Goal: Task Accomplishment & Management: Manage account settings

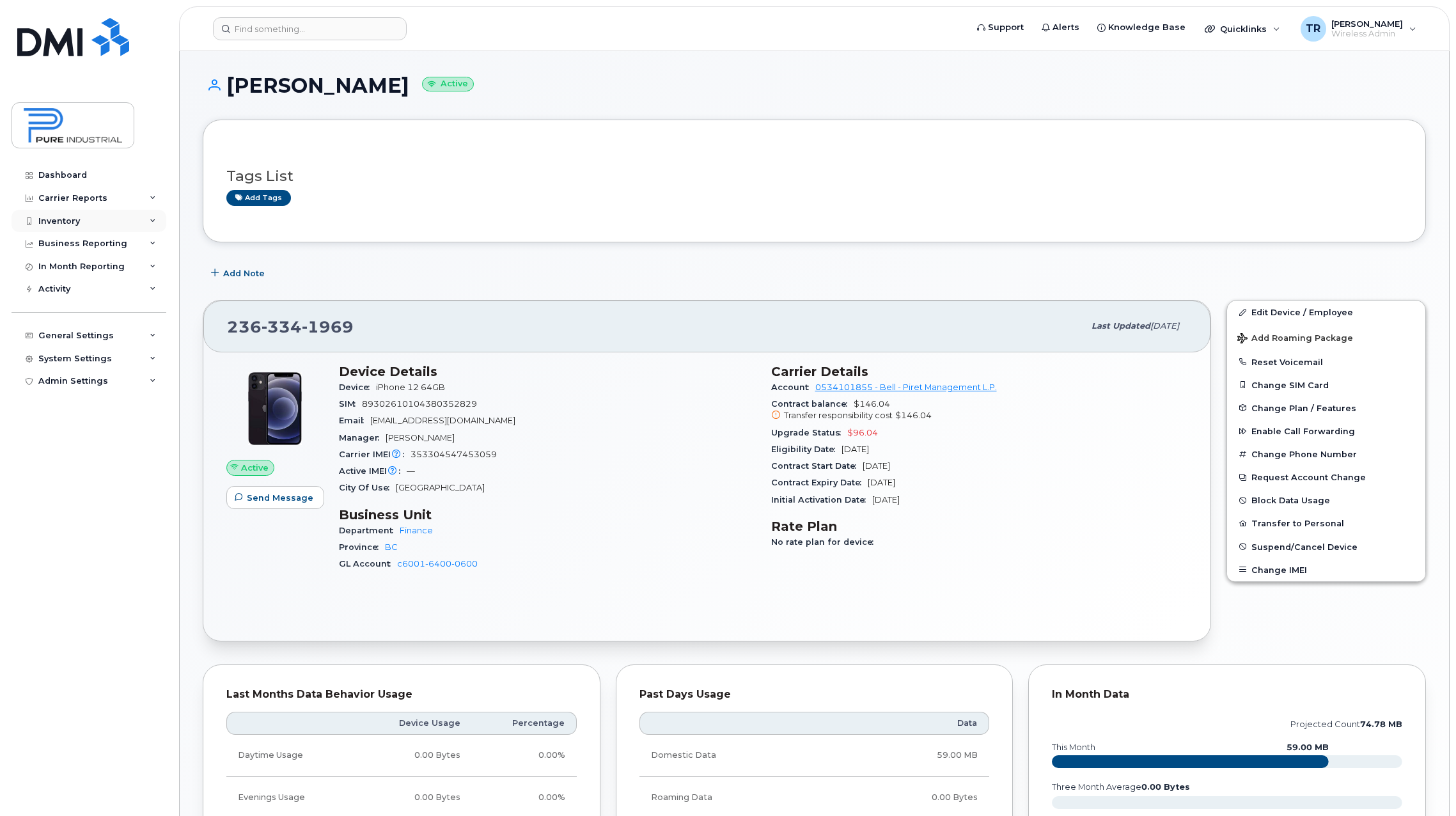
click at [72, 220] on div "Inventory" at bounding box center [60, 221] width 42 height 10
click at [78, 245] on div "Mobility Devices" at bounding box center [80, 244] width 72 height 12
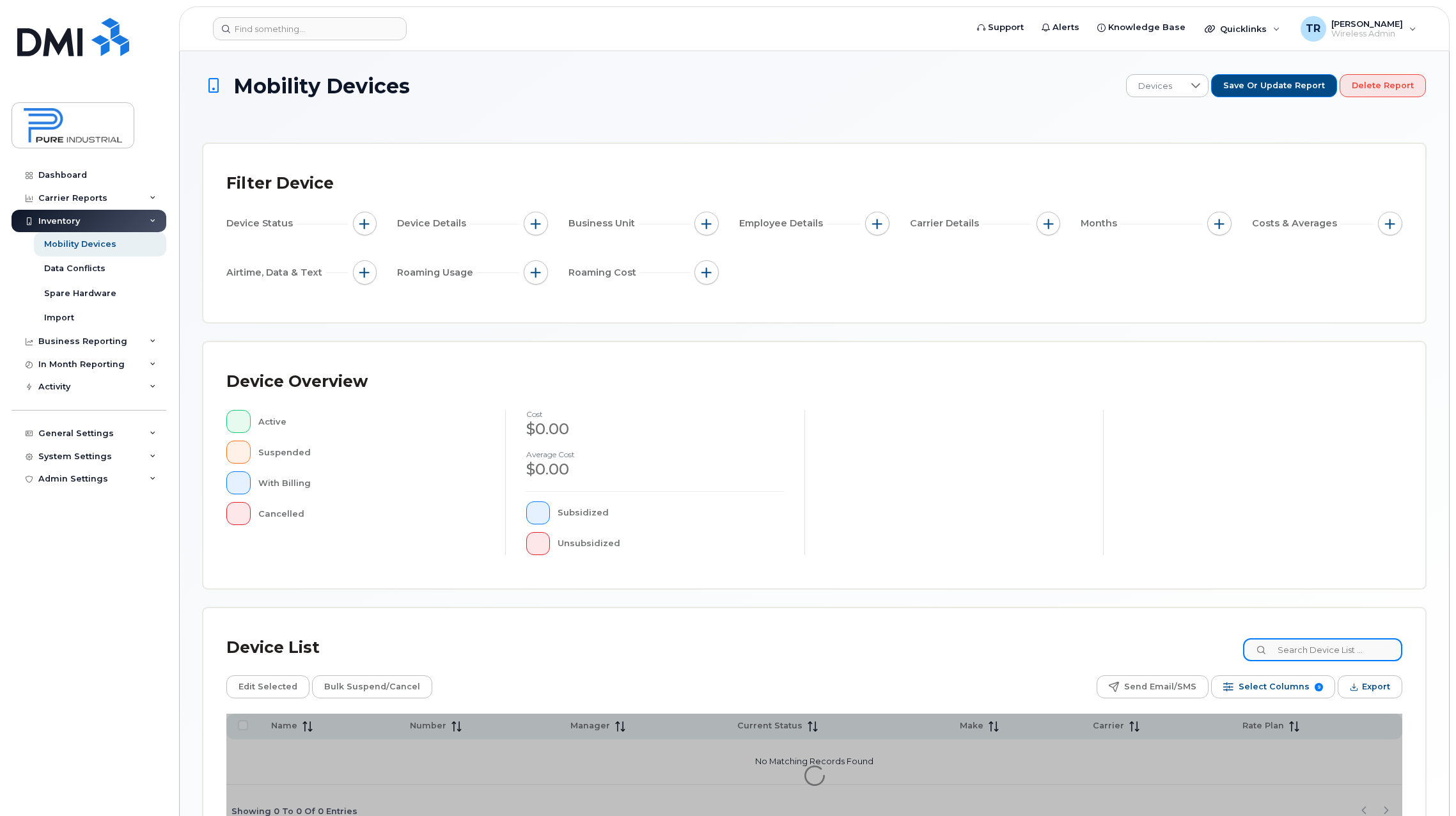
click at [1314, 652] on input at bounding box center [1323, 650] width 159 height 23
type input "ganden"
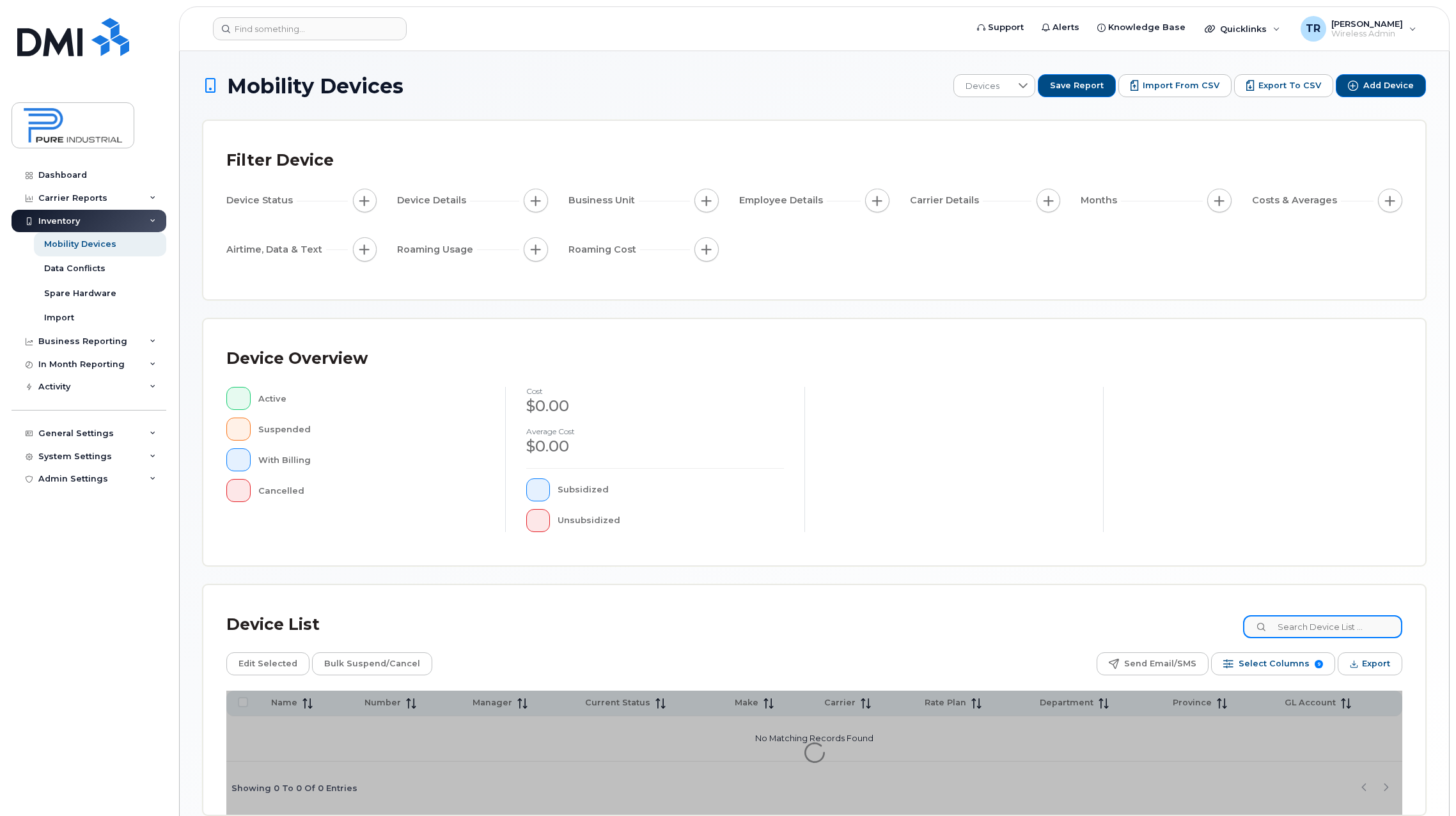
click at [1312, 630] on input at bounding box center [1323, 627] width 159 height 23
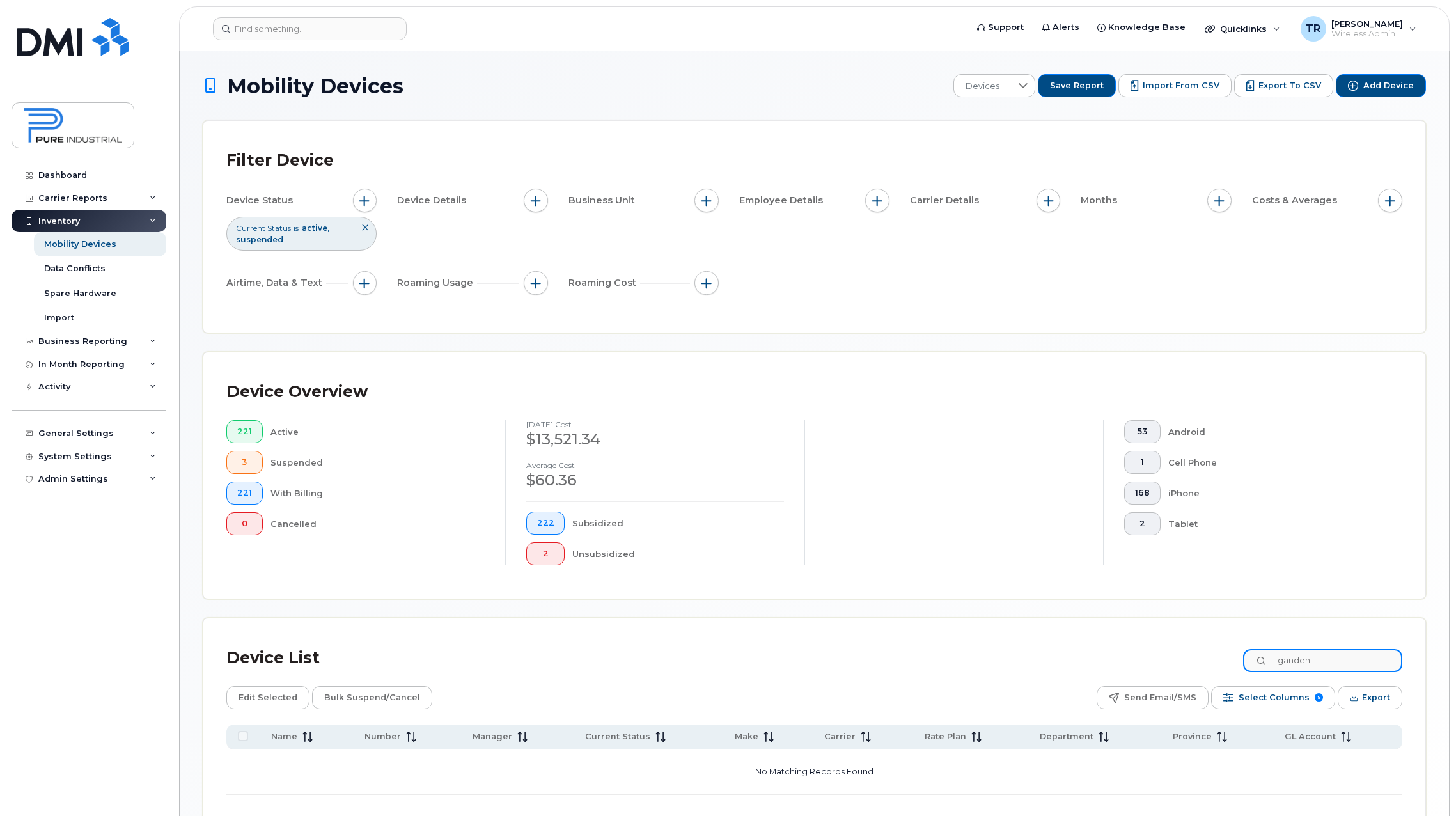
scroll to position [64, 0]
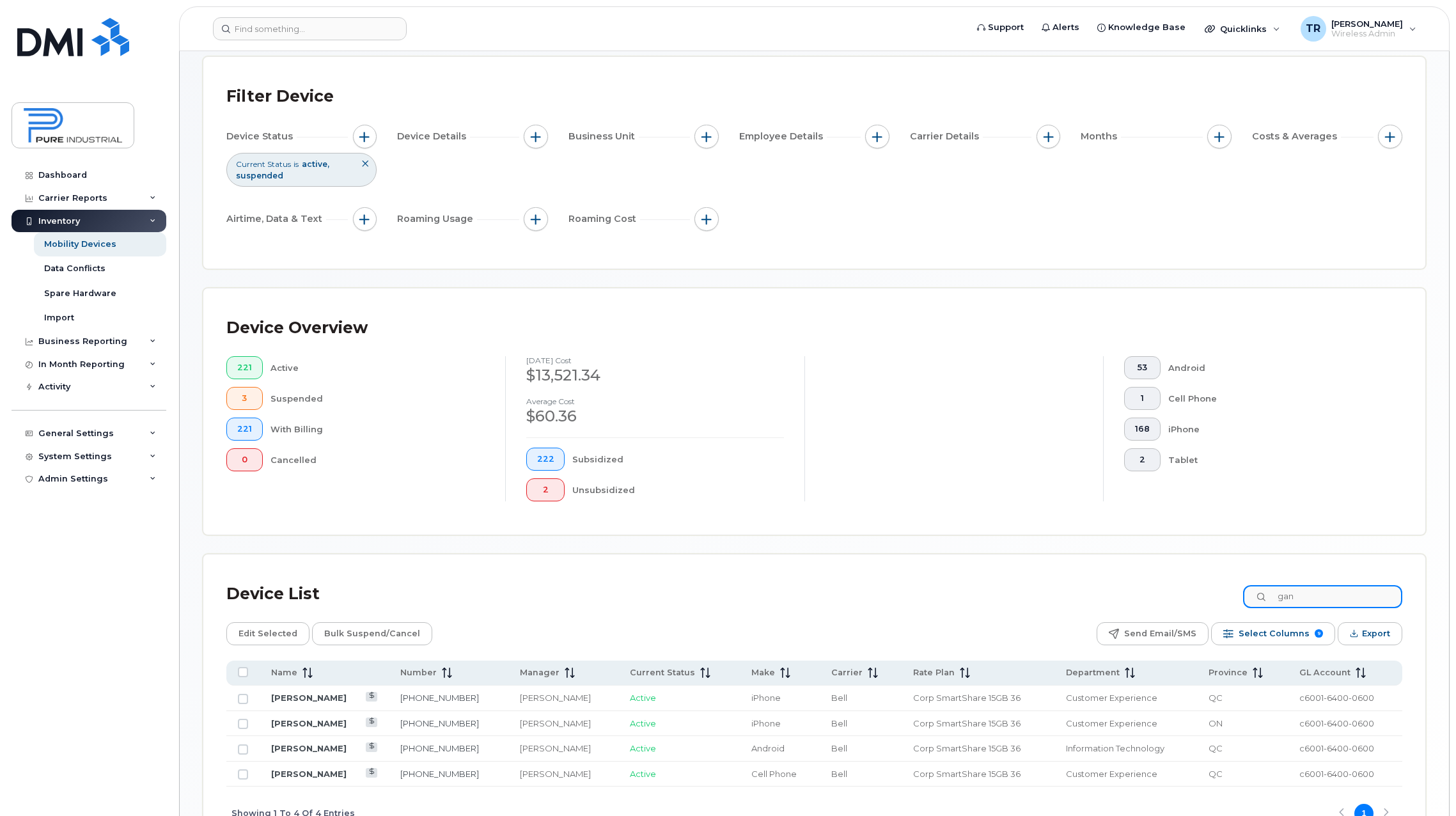
drag, startPoint x: 1340, startPoint y: 600, endPoint x: 1247, endPoint y: 595, distance: 93.1
click at [1247, 595] on div "Device List gan" at bounding box center [814, 594] width 1176 height 33
paste input "416 427 2224"
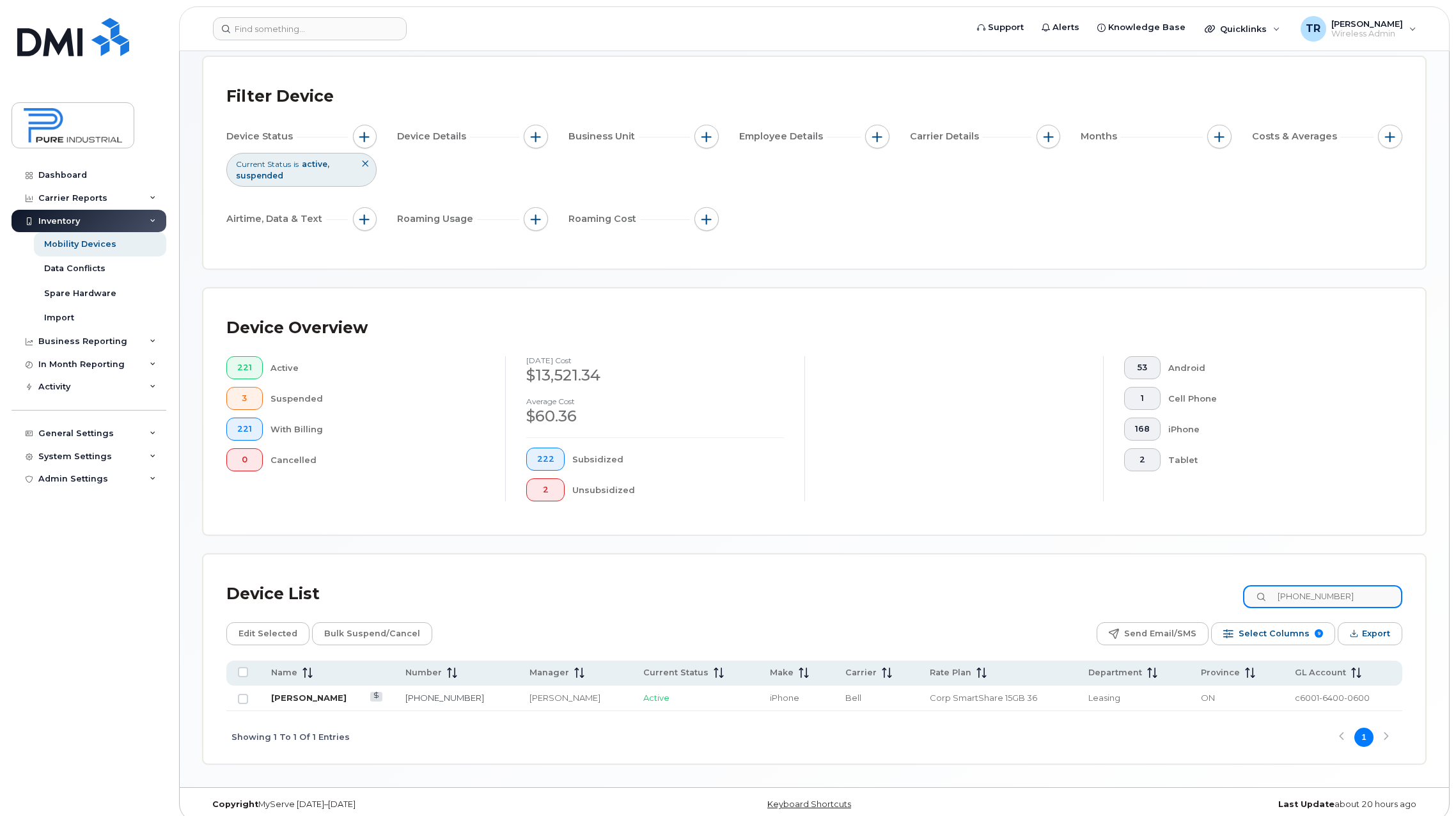
type input "416 427 2224"
click at [289, 700] on link "[PERSON_NAME]" at bounding box center [309, 697] width 76 height 10
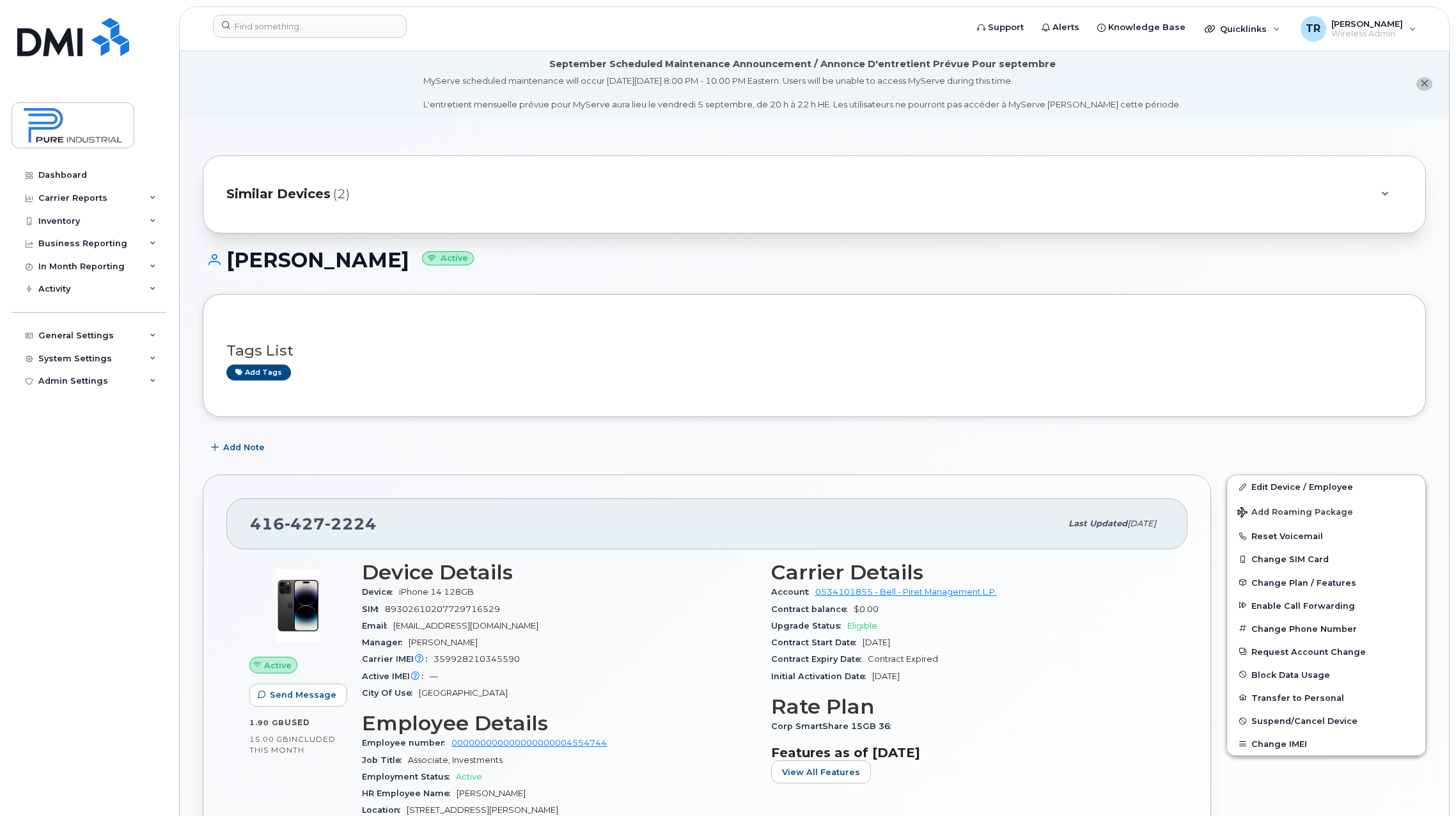
click at [1246, 438] on div "Add Note" at bounding box center [815, 448] width 1224 height 23
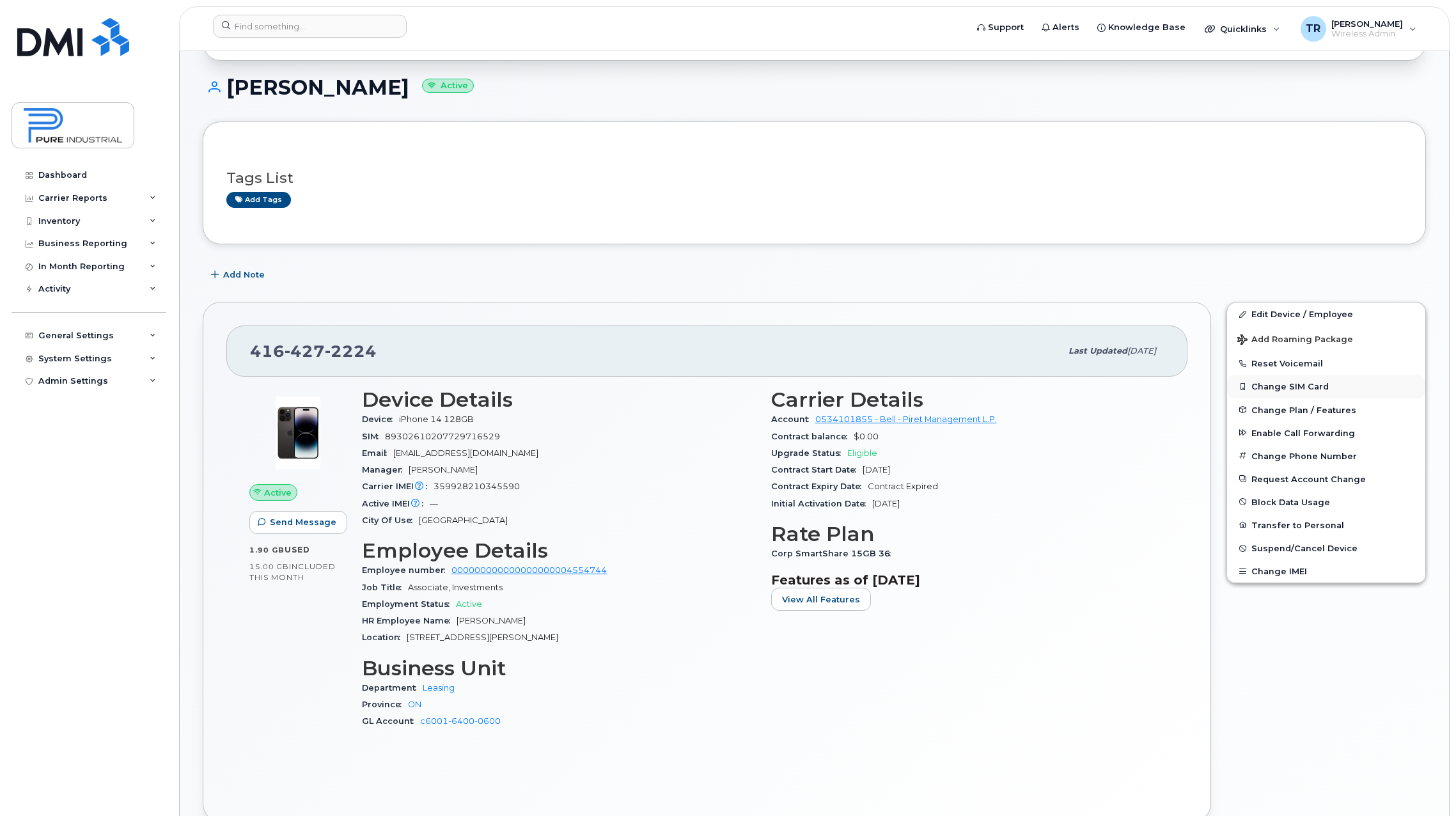
scroll to position [192, 0]
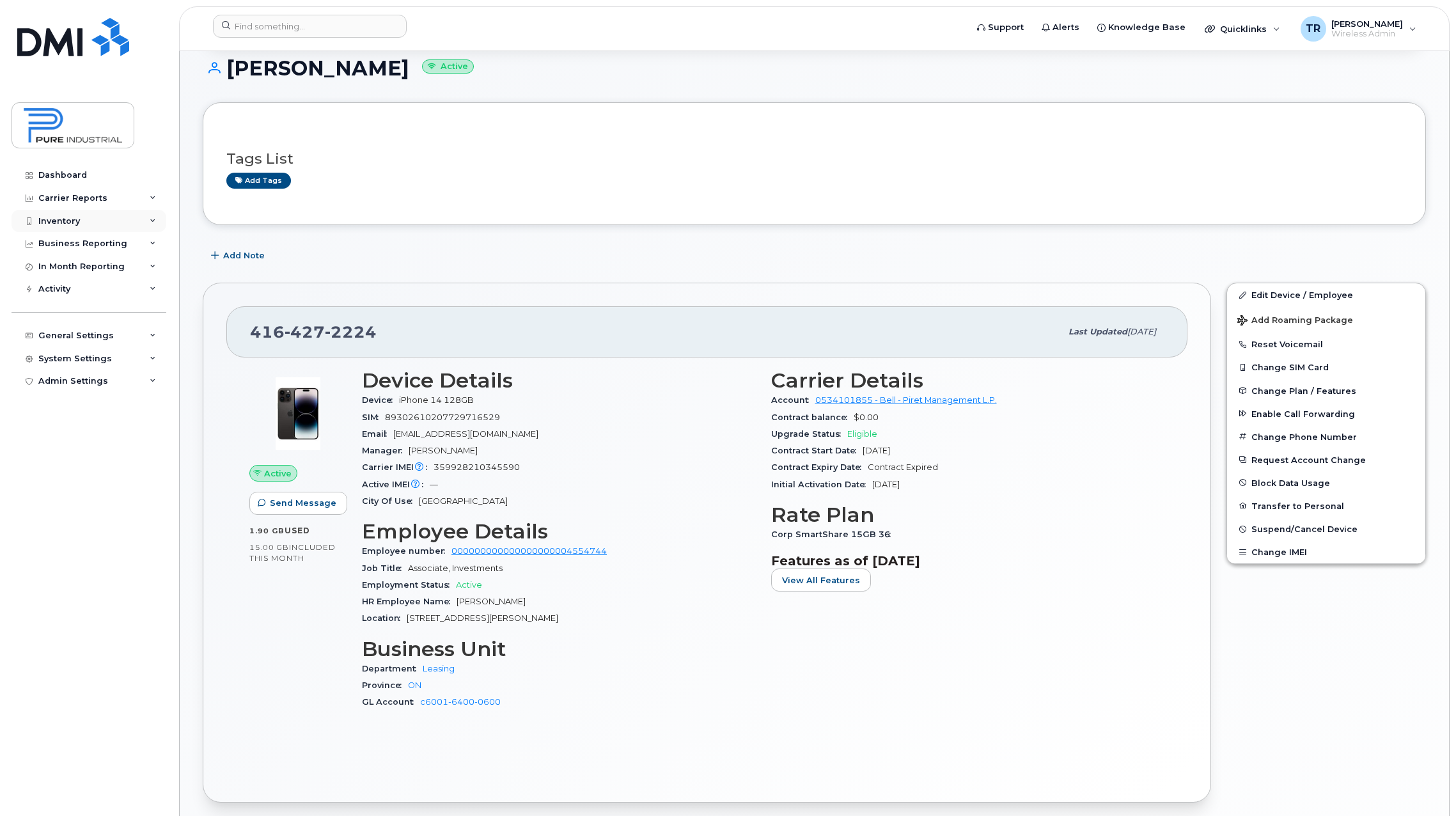
click at [51, 218] on div "Inventory" at bounding box center [60, 221] width 42 height 10
click at [60, 238] on link "Mobility Devices" at bounding box center [100, 244] width 133 height 24
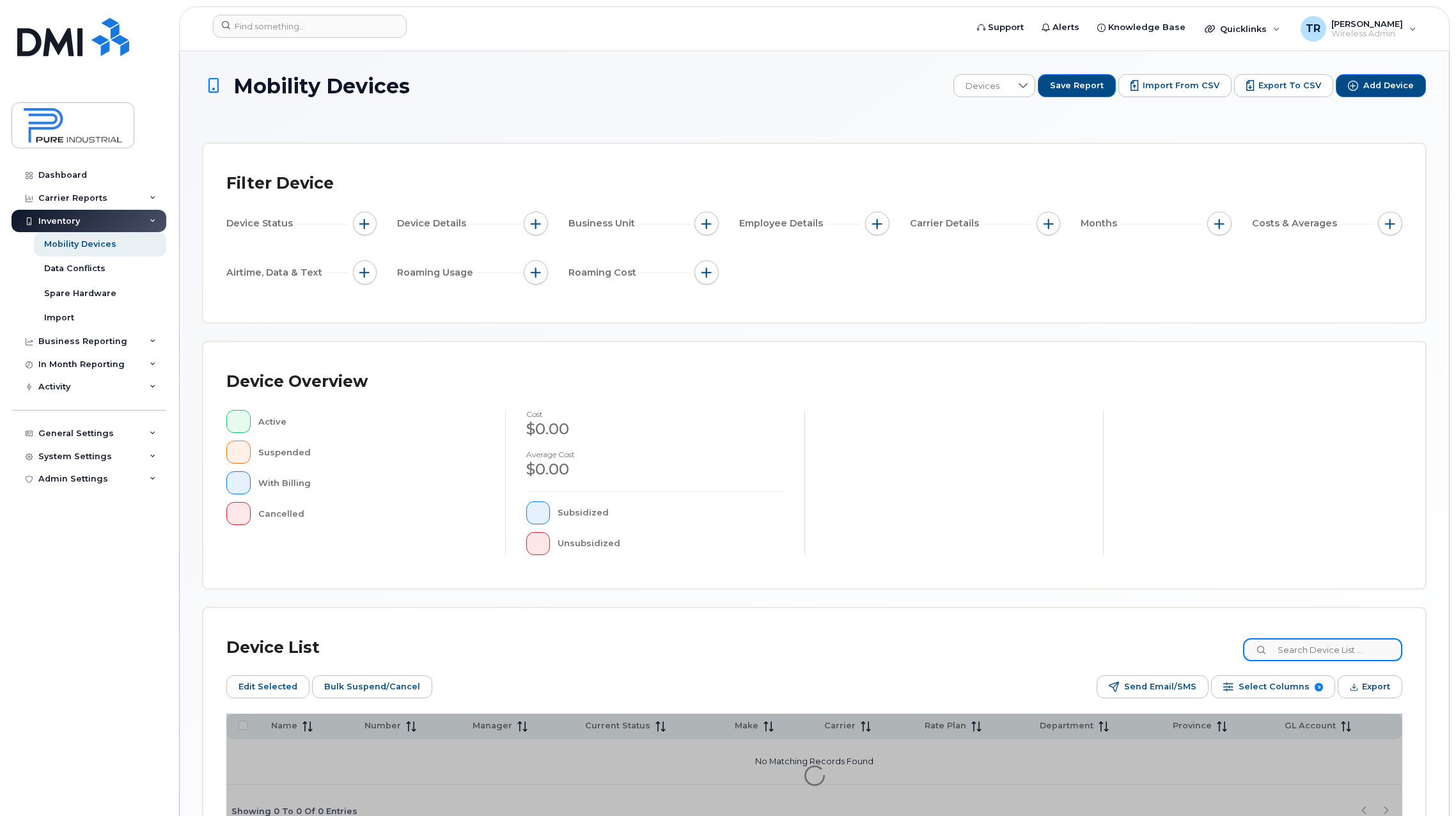
click at [1316, 657] on input at bounding box center [1323, 650] width 159 height 23
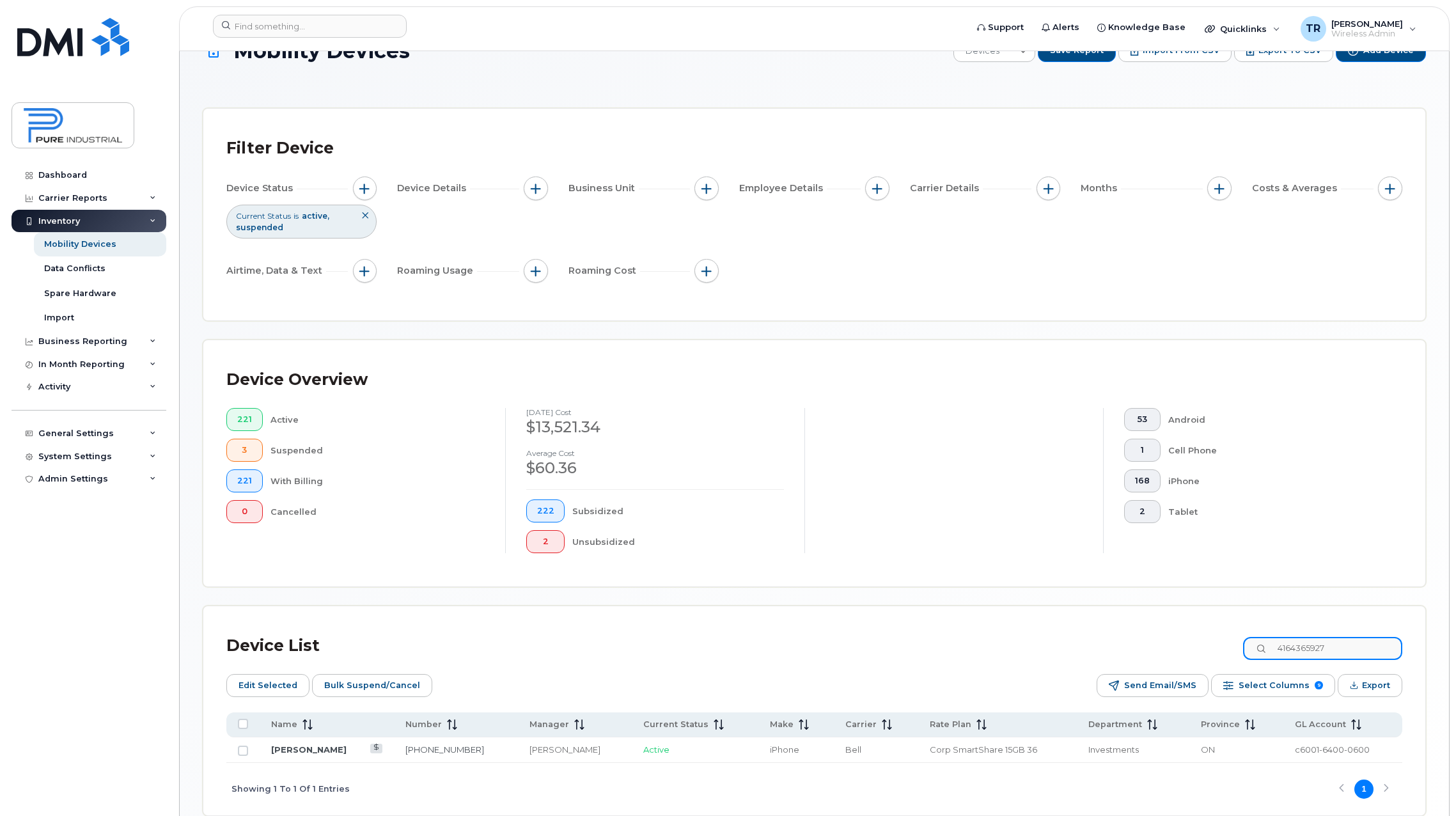
scroll to position [64, 0]
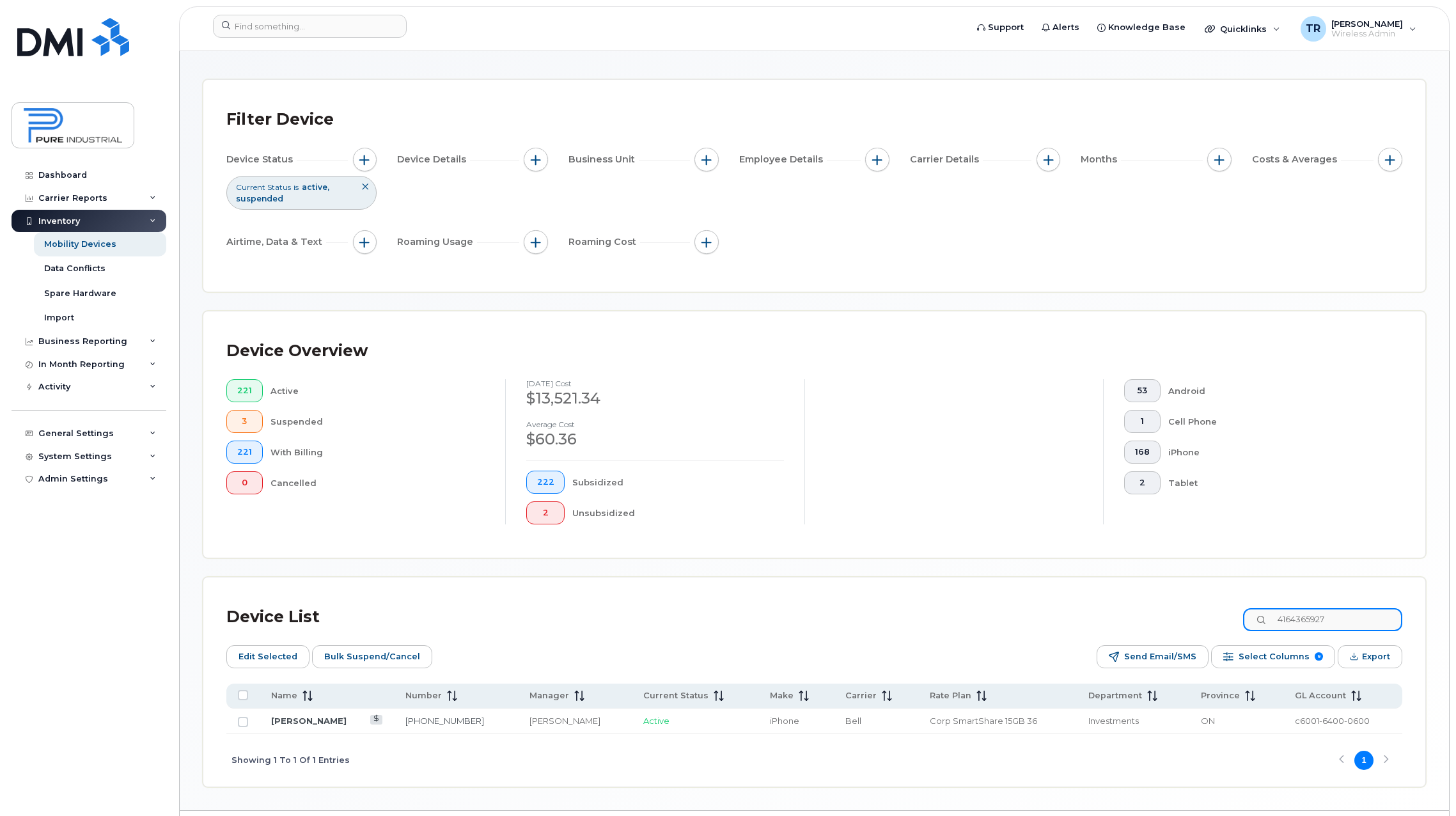
drag, startPoint x: 1359, startPoint y: 618, endPoint x: 1155, endPoint y: 616, distance: 204.0
click at [1155, 616] on div "Device List 4164365927" at bounding box center [814, 617] width 1176 height 33
paste input "427 2224"
type input "416 427 2224"
click at [276, 724] on link "[PERSON_NAME]" at bounding box center [309, 720] width 76 height 10
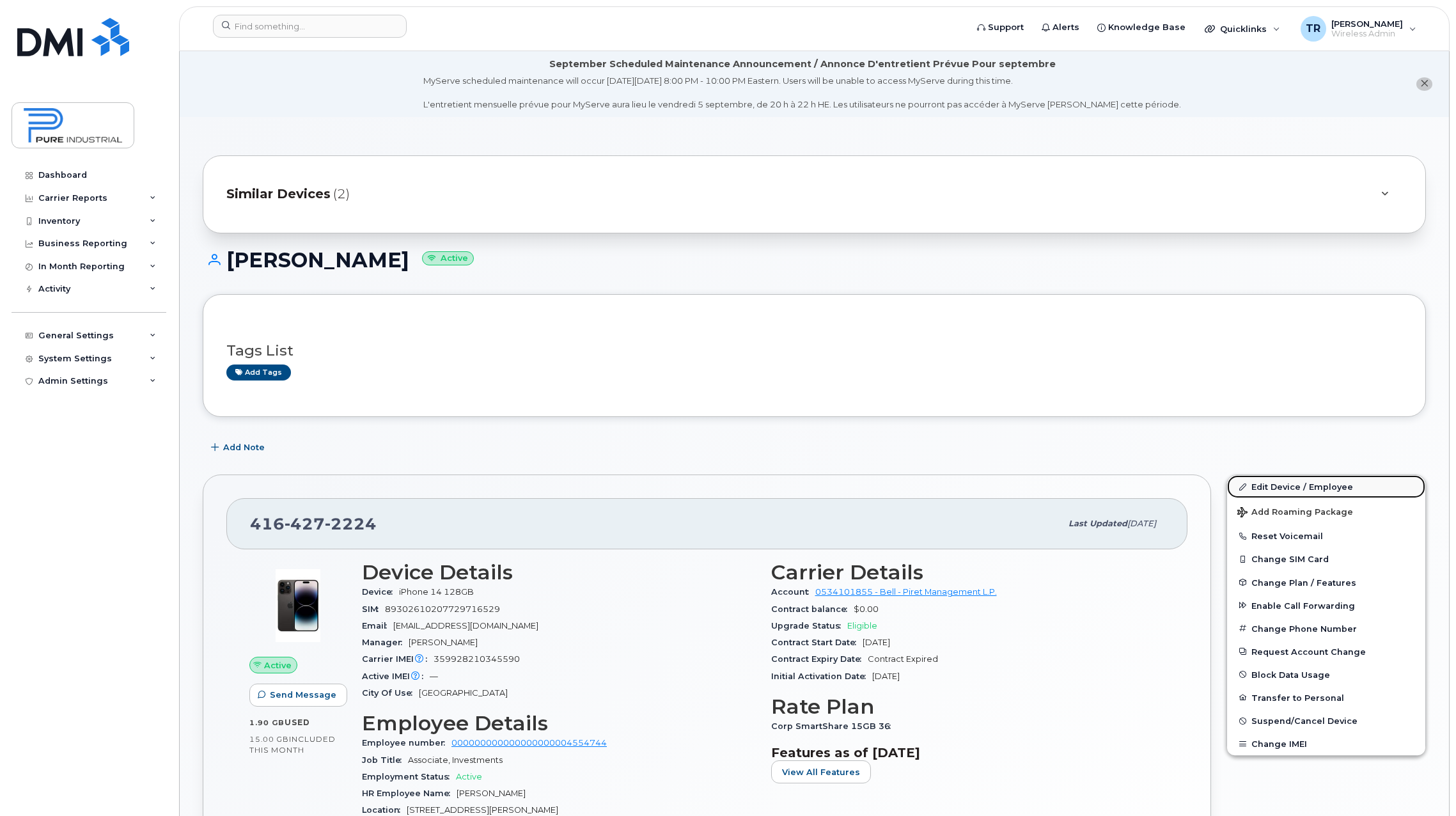
click at [1276, 483] on link "Edit Device / Employee" at bounding box center [1327, 487] width 199 height 23
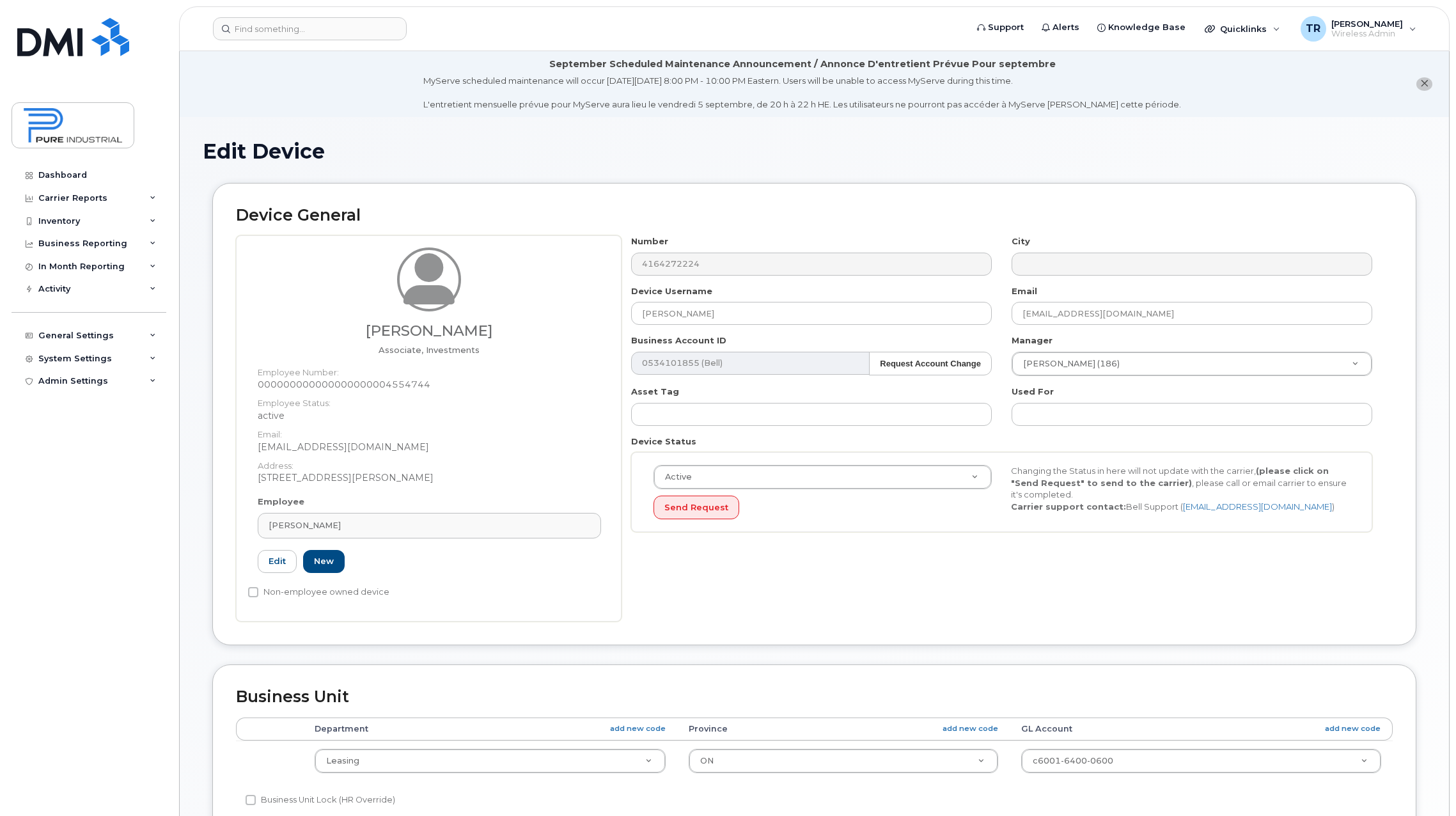
select select "5773518"
select select "5773507"
drag, startPoint x: 695, startPoint y: 319, endPoint x: 601, endPoint y: 316, distance: 94.0
click at [601, 316] on div "Gavin Liu Associate, Investments Employee Number: 000000000000000000004554744 E…" at bounding box center [814, 429] width 1157 height 386
paste input "nden Gyaltsan"
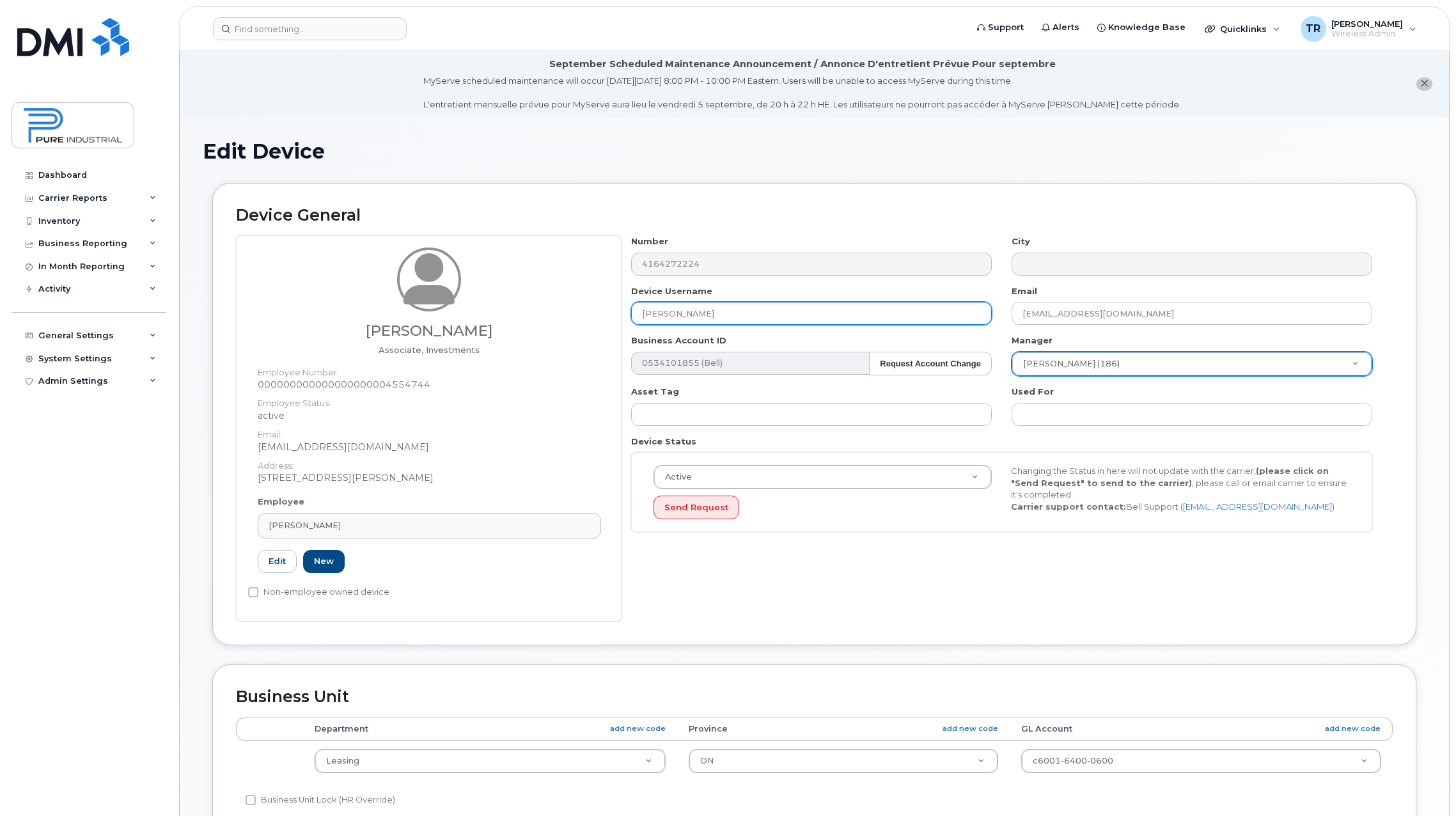
type input "[PERSON_NAME]"
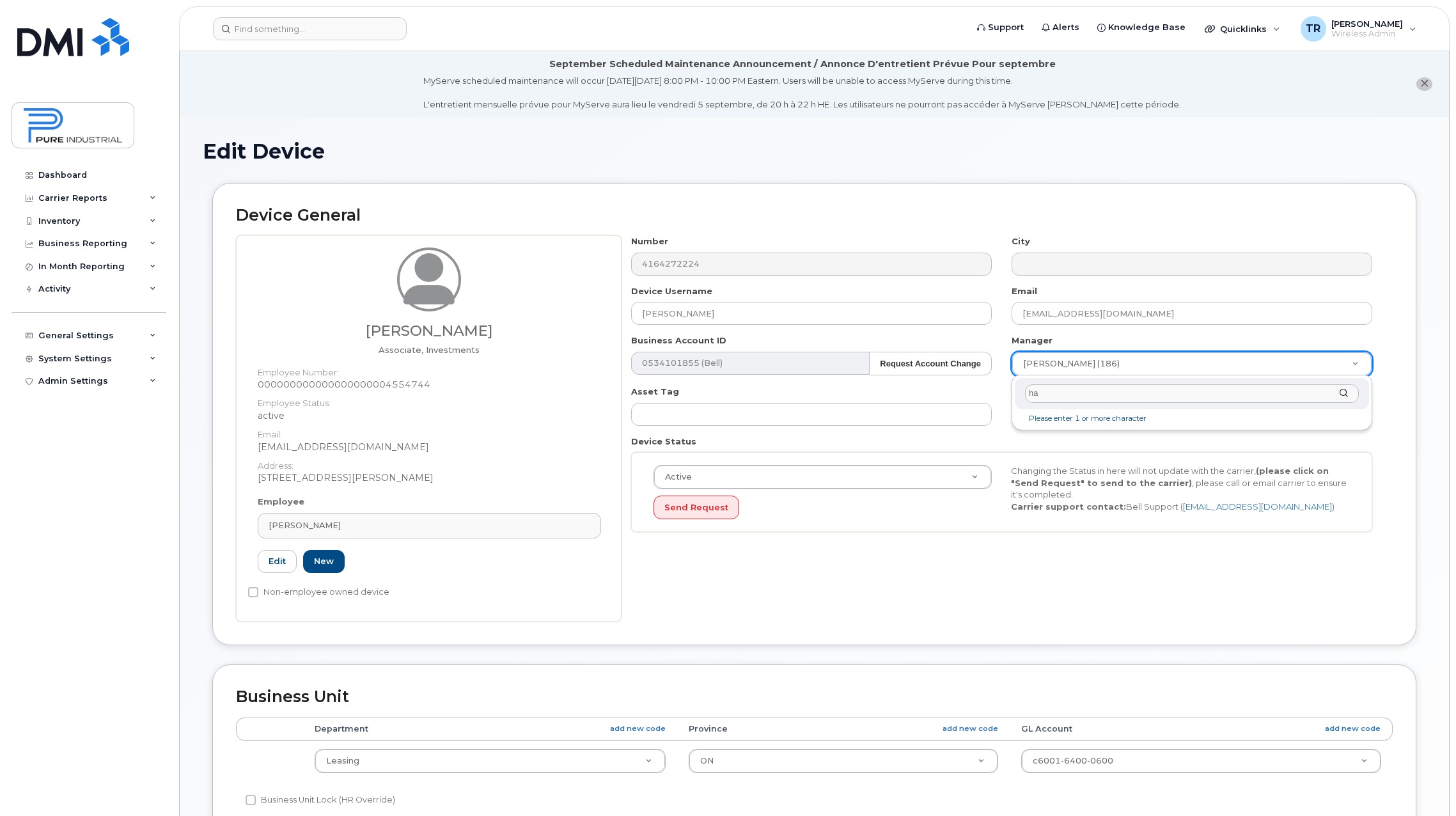
type input "h"
type input "c"
drag, startPoint x: 1155, startPoint y: 360, endPoint x: 1105, endPoint y: 363, distance: 50.1
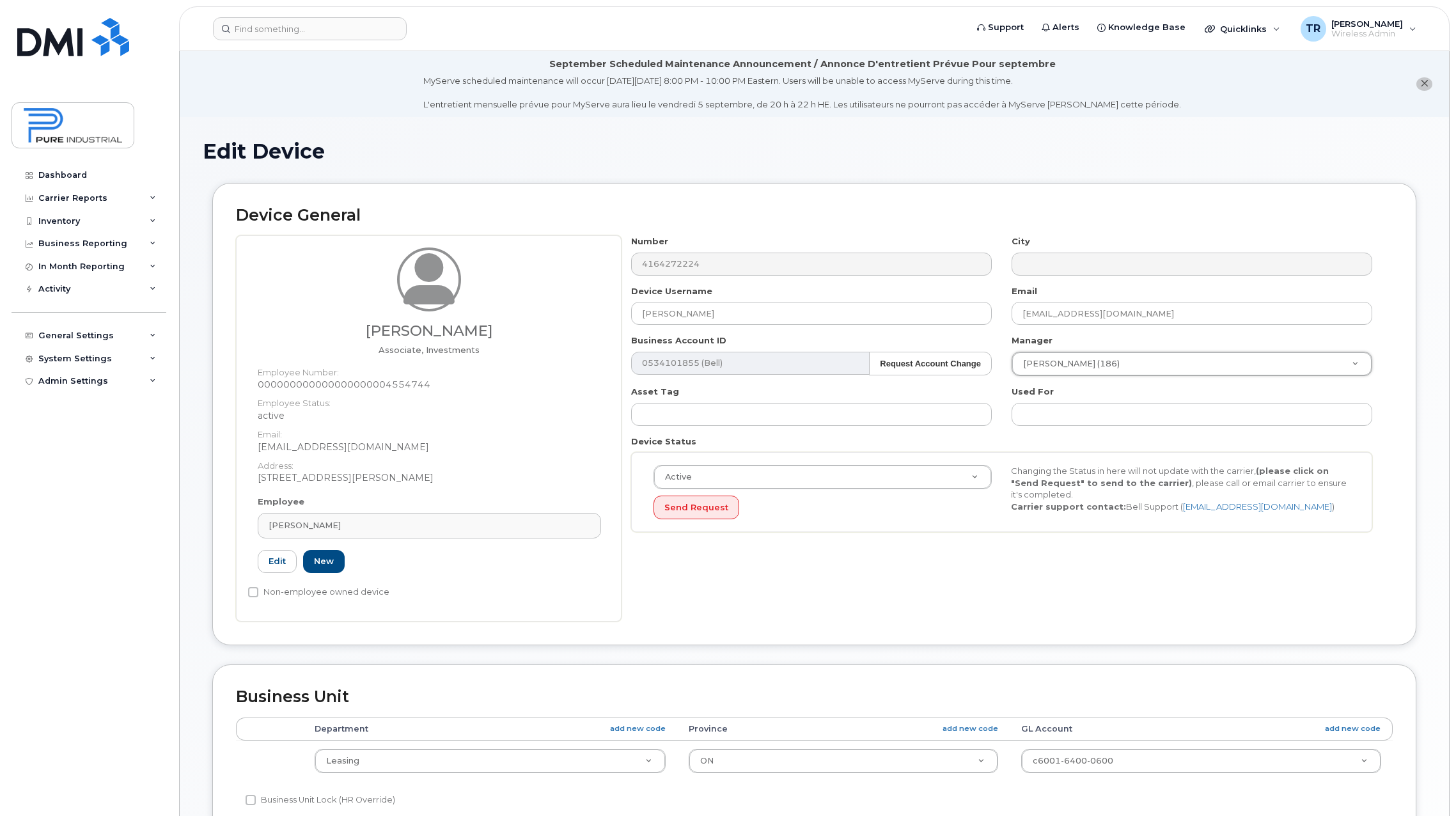
click at [271, 579] on div "Employee Gavin Liu Type first three symbols or more 000000000000000000004554744…" at bounding box center [430, 540] width 363 height 88
click at [285, 570] on link "Edit" at bounding box center [277, 561] width 39 height 23
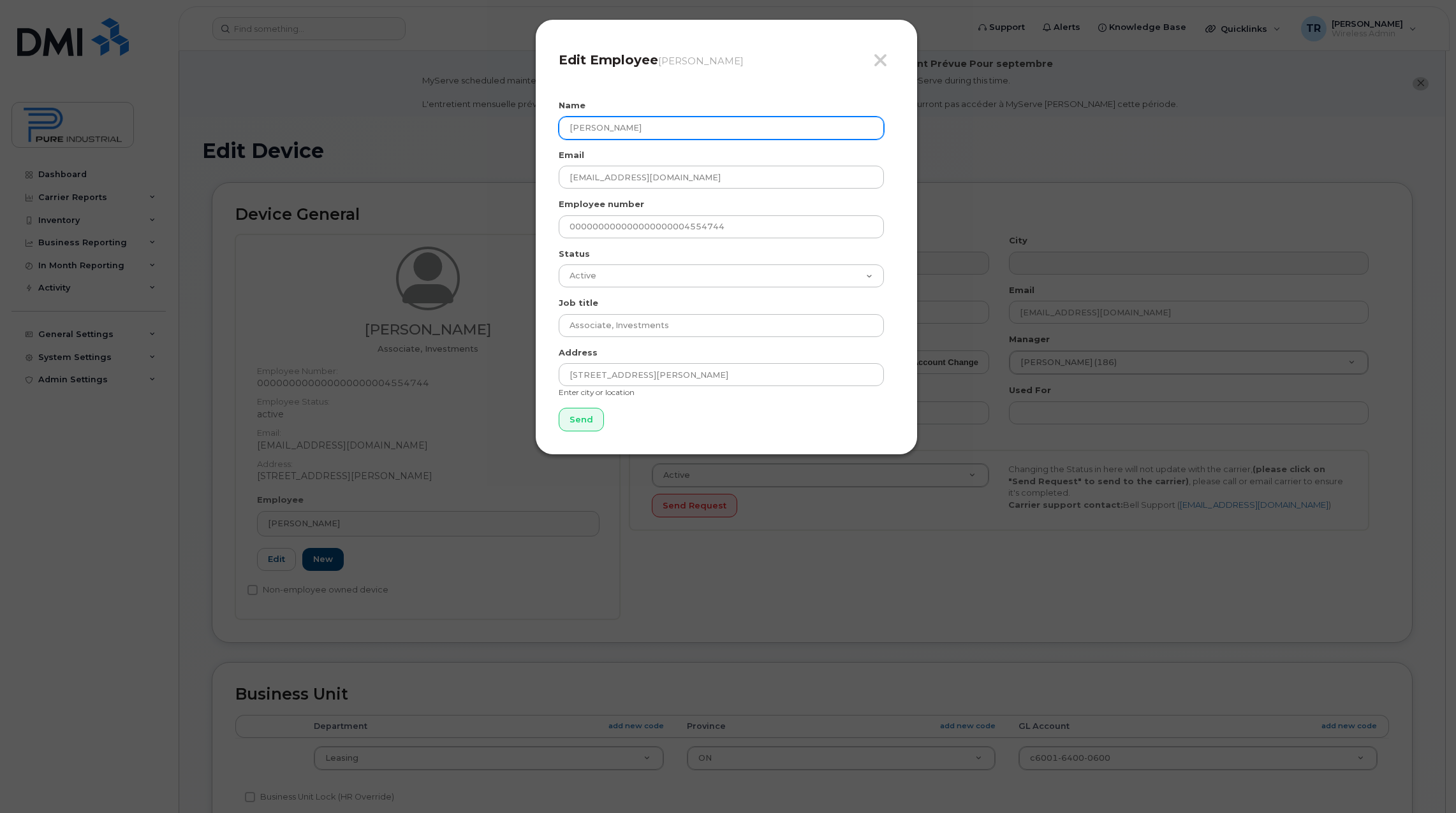
drag, startPoint x: 582, startPoint y: 126, endPoint x: 502, endPoint y: 126, distance: 80.0
click at [502, 126] on div "Close Edit Employee Gavin Liu Name Gavin Liu Email gliu@pureindustrial.ca Emplo…" at bounding box center [728, 406] width 1456 height 813
paste input "nden Gyaltsan"
type input "[PERSON_NAME]"
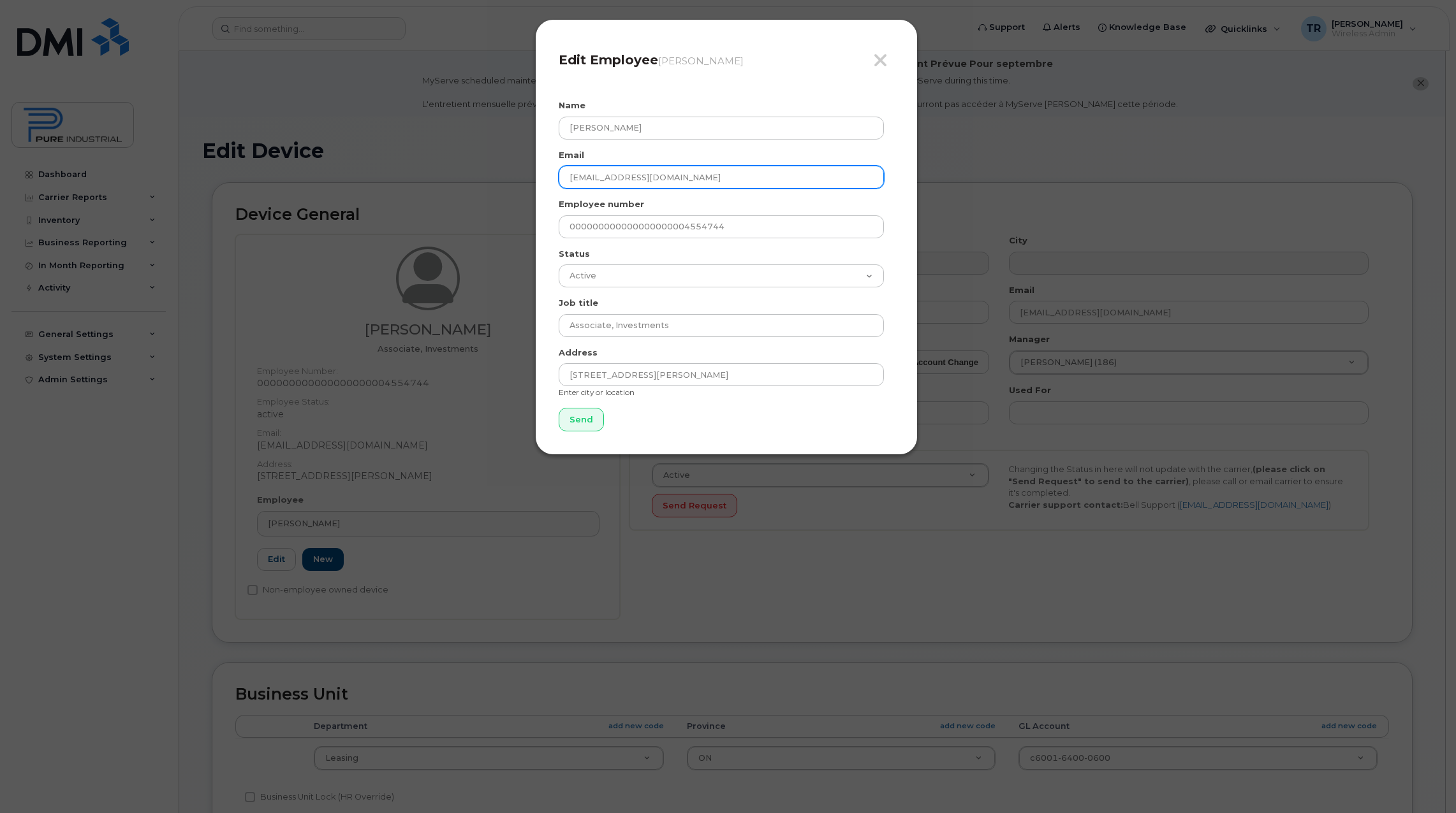
drag, startPoint x: 596, startPoint y: 176, endPoint x: 471, endPoint y: 176, distance: 125.0
click at [471, 176] on div "Close Edit Employee Gavin Liu Name Ganden Gyaltsan Email gliu@pureindustrial.ca…" at bounding box center [728, 406] width 1456 height 813
paste input "gyaltsan"
type input "[EMAIL_ADDRESS][DOMAIN_NAME]"
click at [857, 426] on form "Name Ganden Gyaltsan Email ggyaltsan@pureindustrial.ca Employee number 00000000…" at bounding box center [726, 265] width 336 height 332
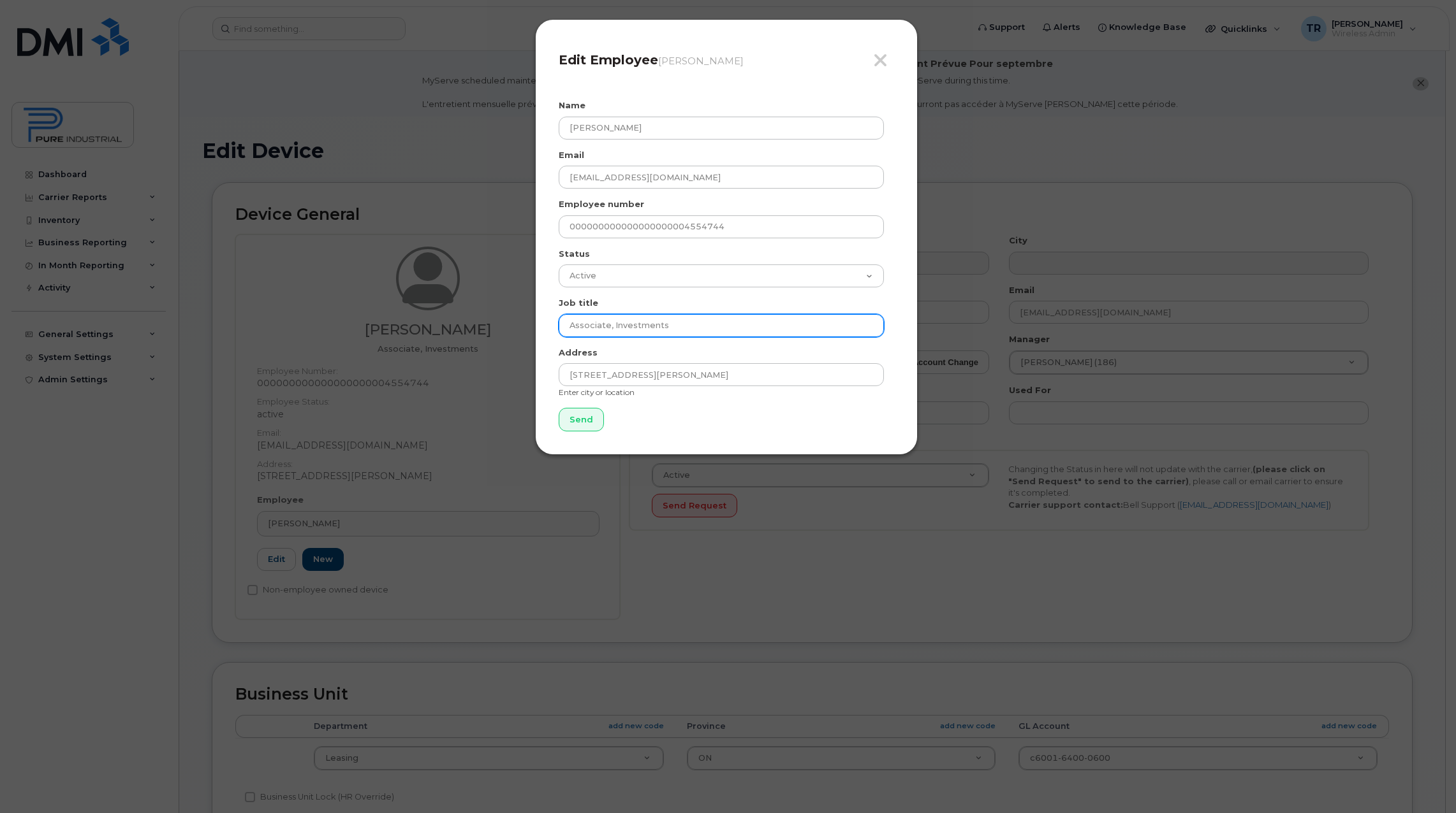
drag, startPoint x: 679, startPoint y: 326, endPoint x: 493, endPoint y: 328, distance: 186.0
click at [493, 328] on div "Close Edit Employee Gavin Liu Name Ganden Gyaltsan Email ggyaltsan@pureindustri…" at bounding box center [728, 406] width 1456 height 813
paste input "nalyst"
type input "Analyst, Investments"
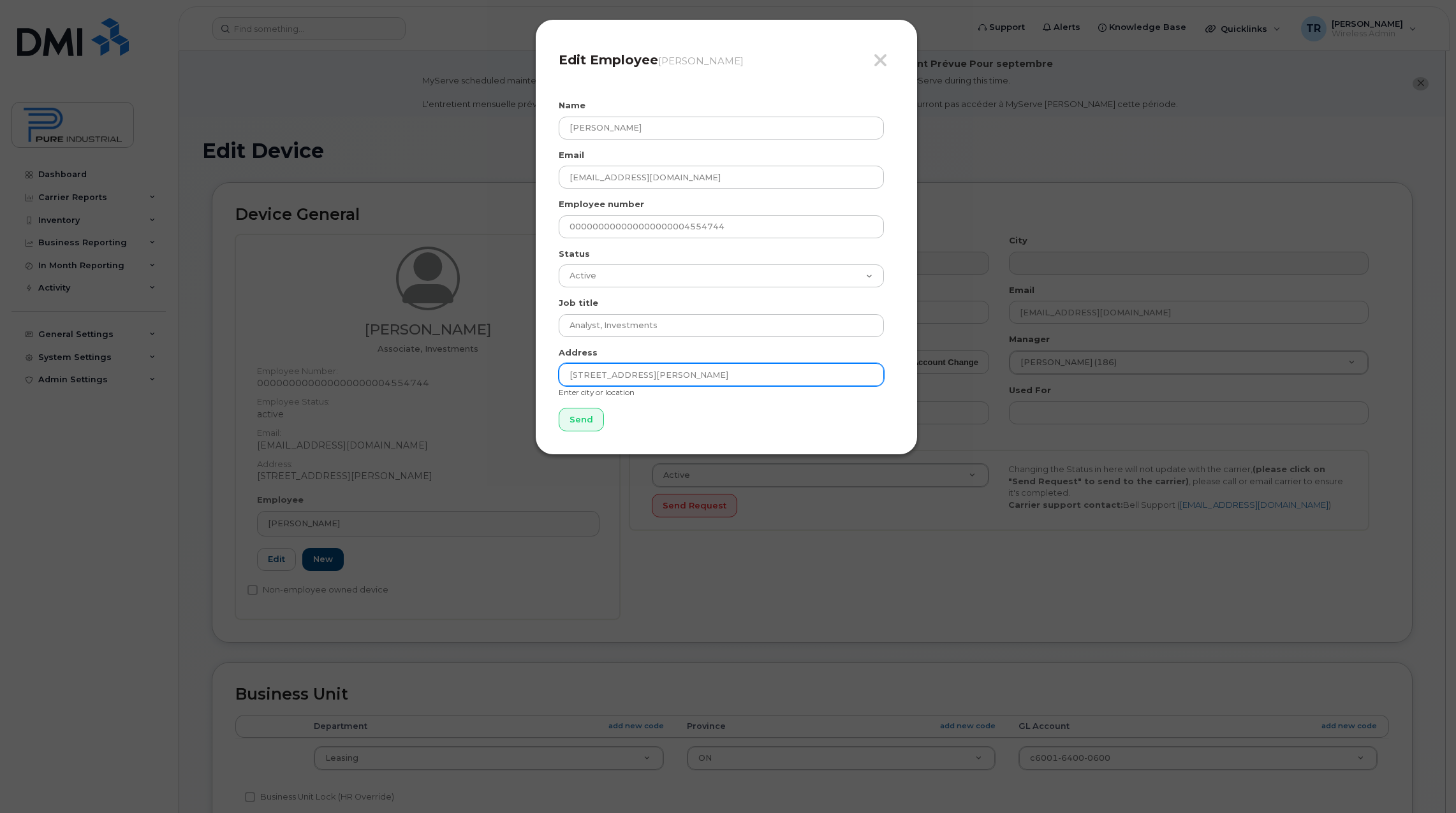
click at [570, 377] on input "405 Brittania road East" at bounding box center [721, 375] width 325 height 23
type input "[STREET_ADDRESS]"
click at [577, 421] on input "Send" at bounding box center [581, 420] width 45 height 23
type input "Send"
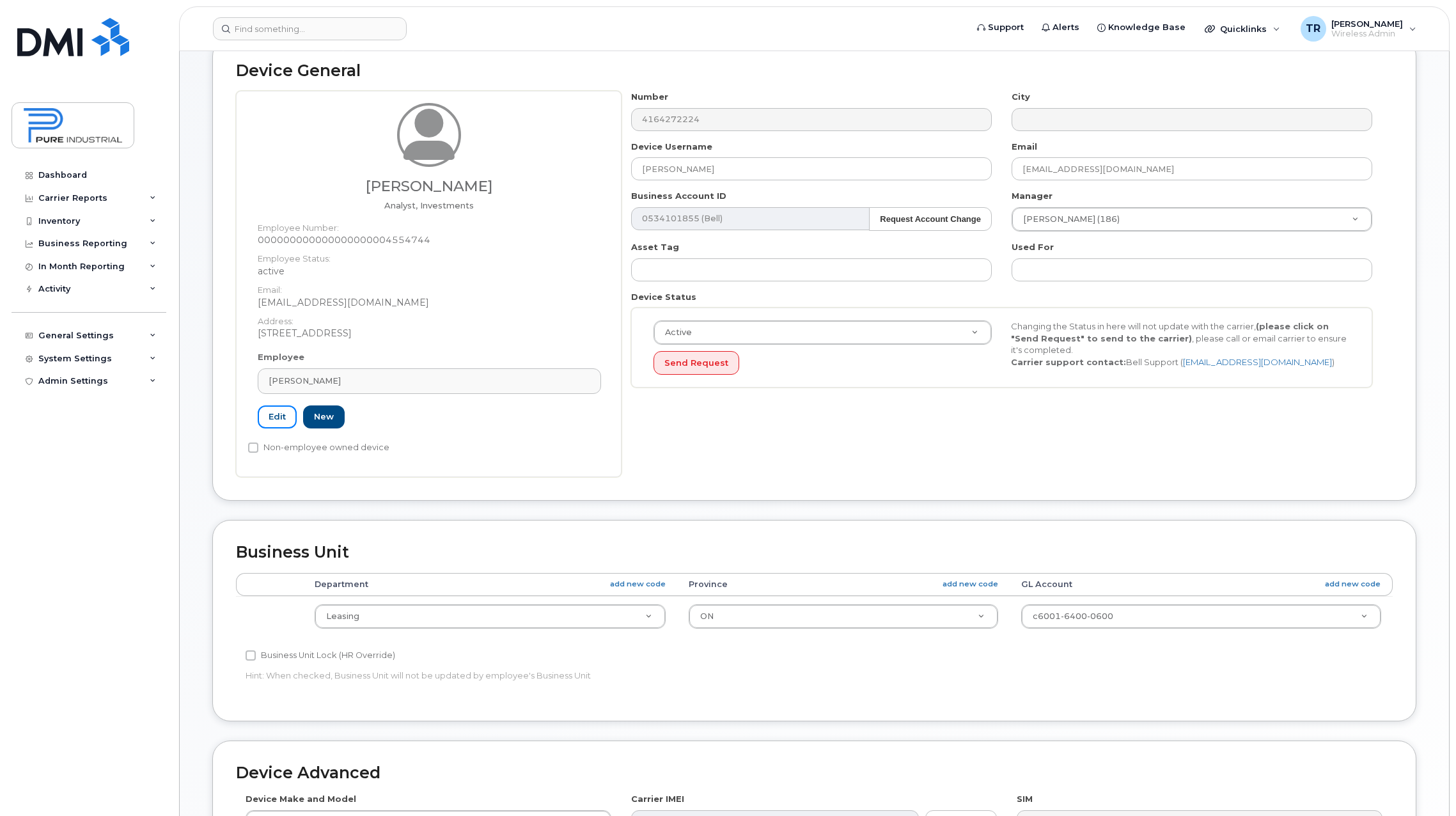
scroll to position [192, 0]
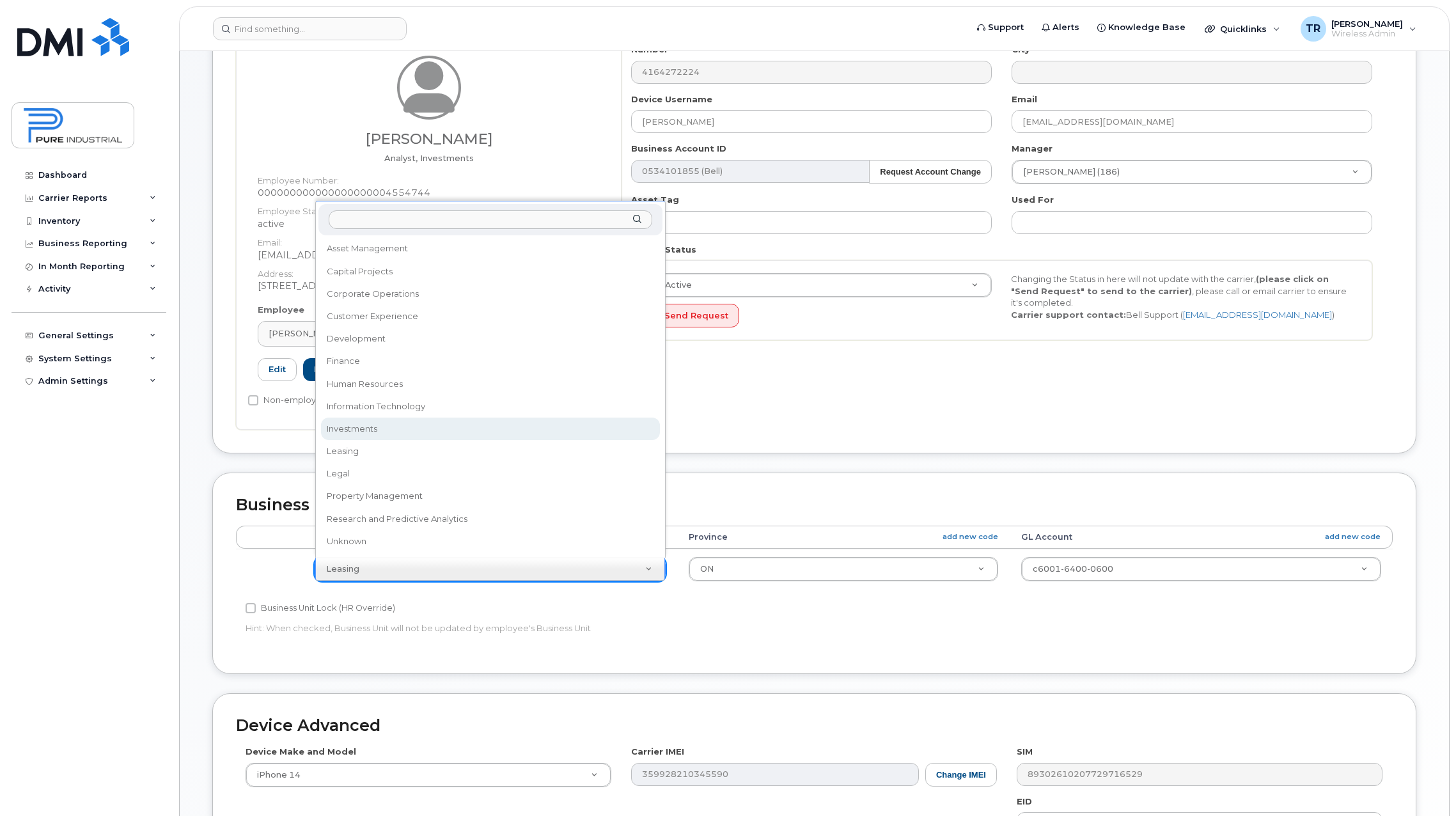
select select "5773517"
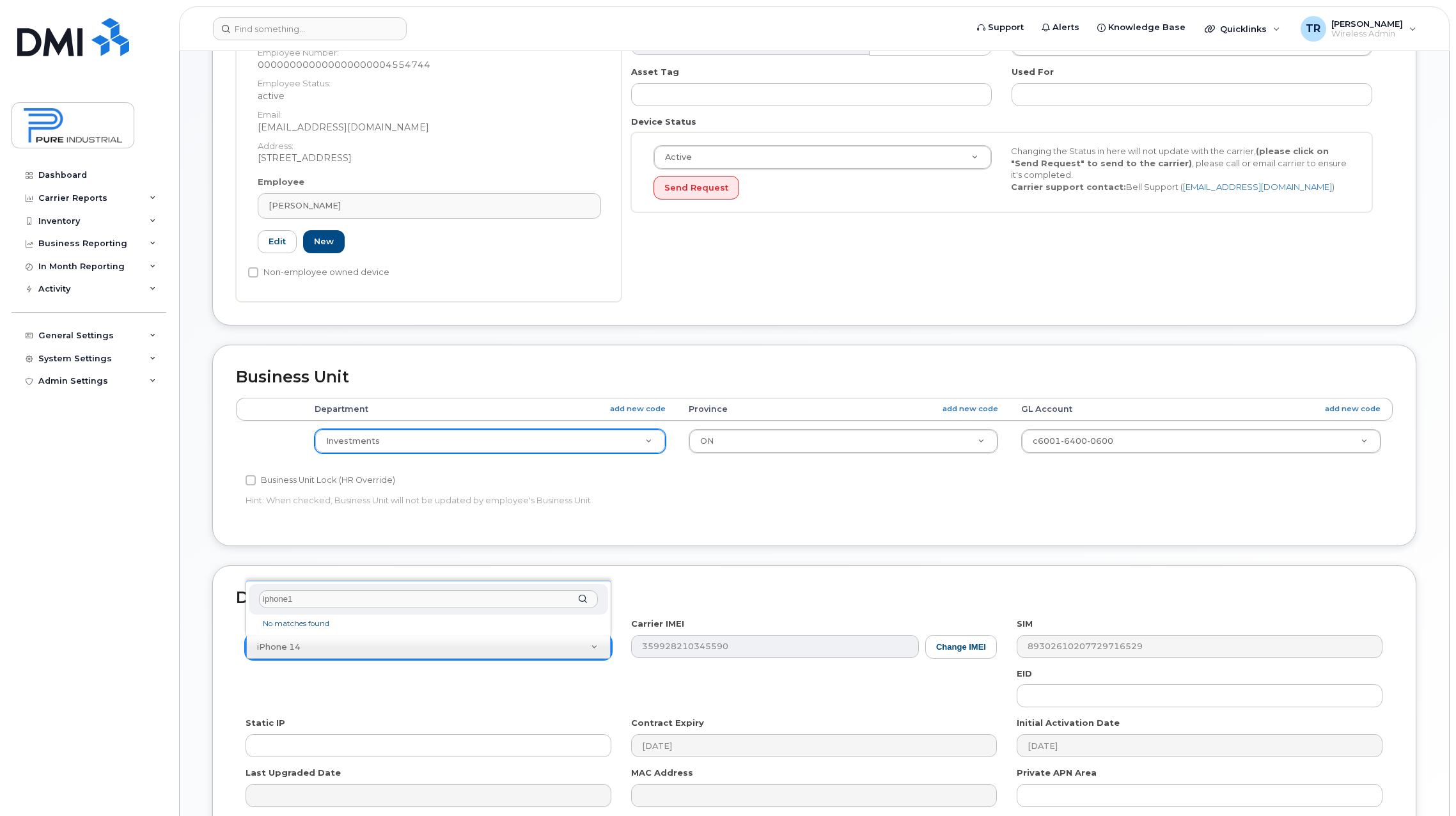
scroll to position [0, 0]
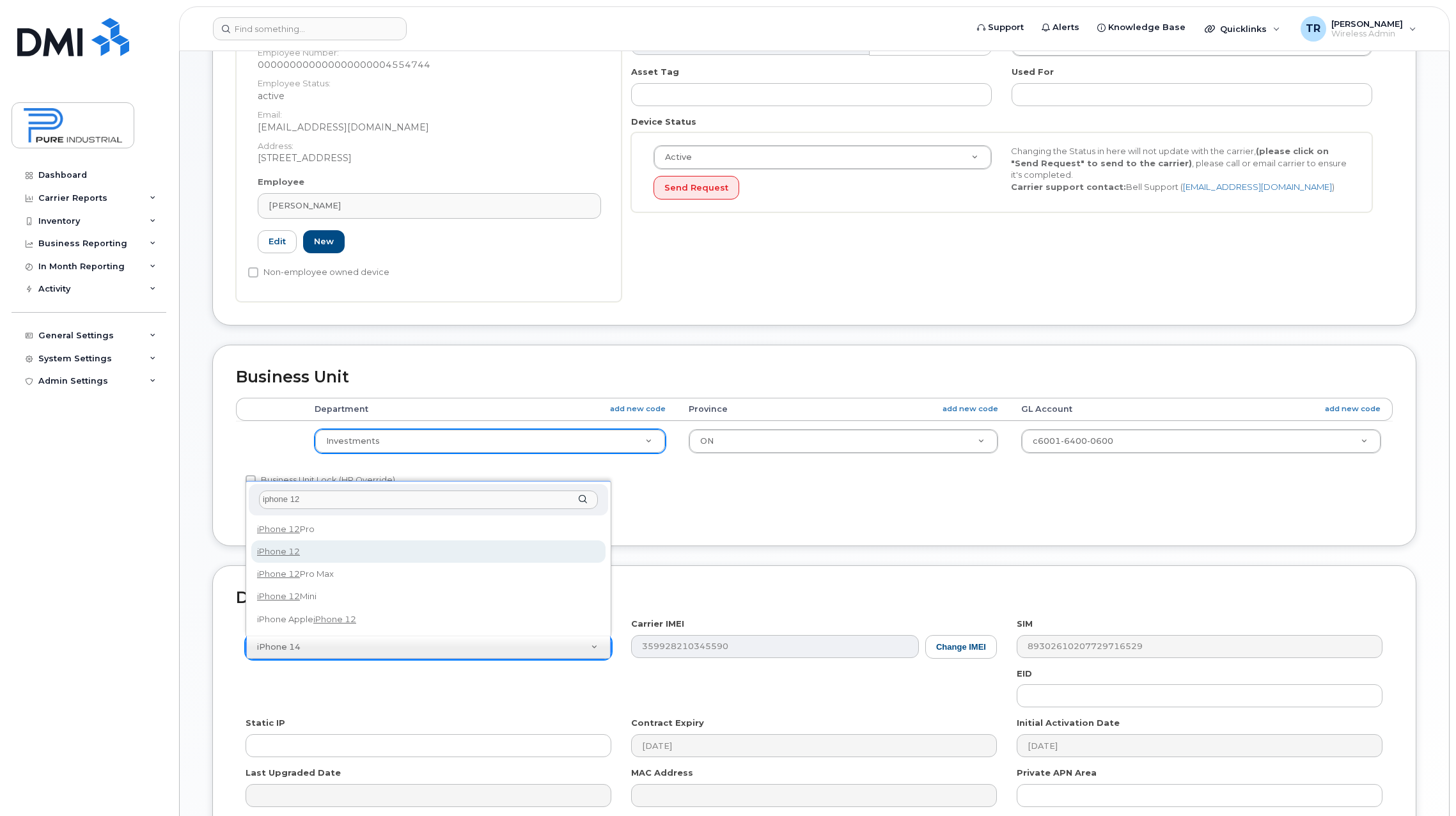
type input "iphone 12"
select select "2435"
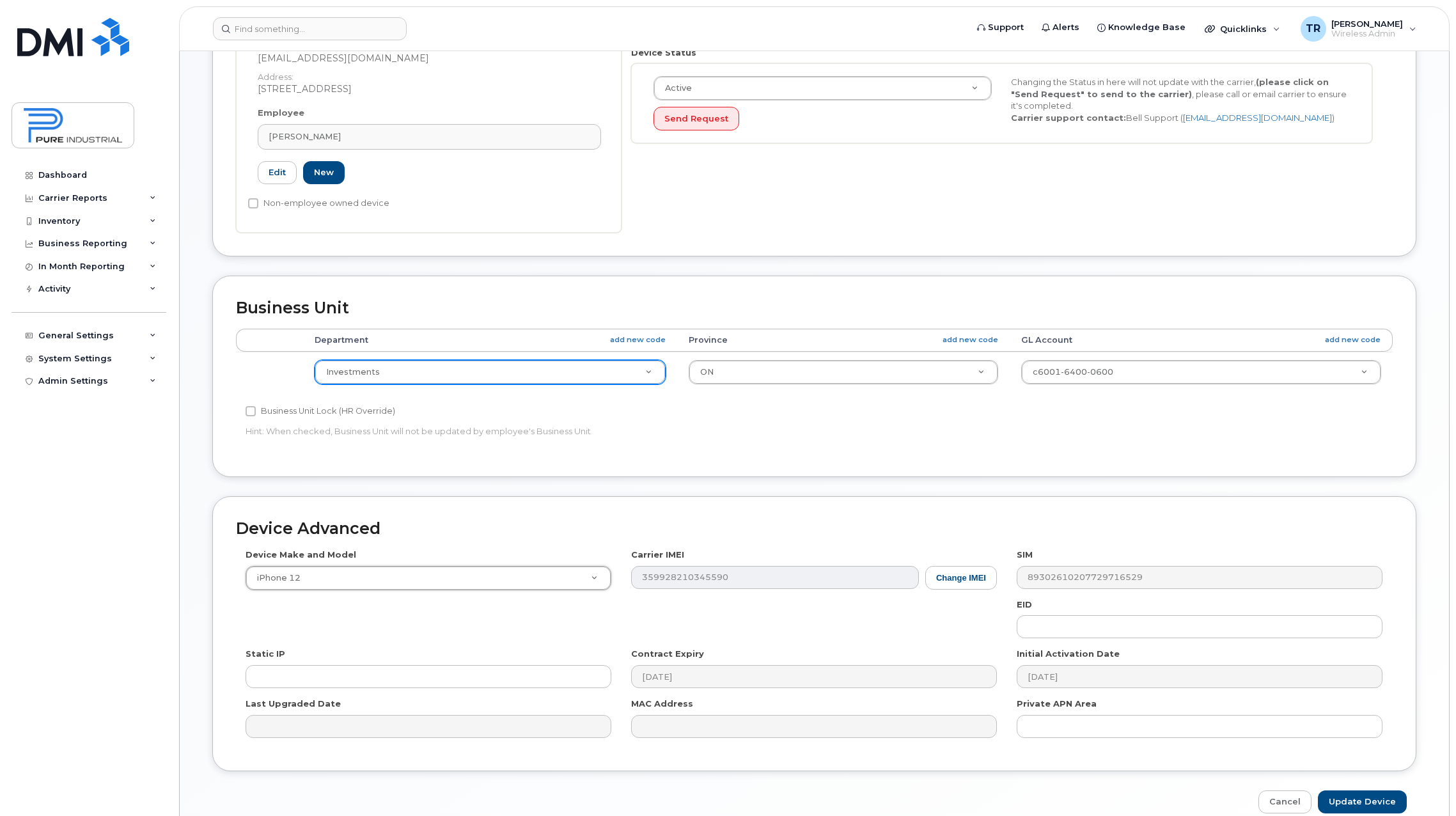
scroll to position [450, 0]
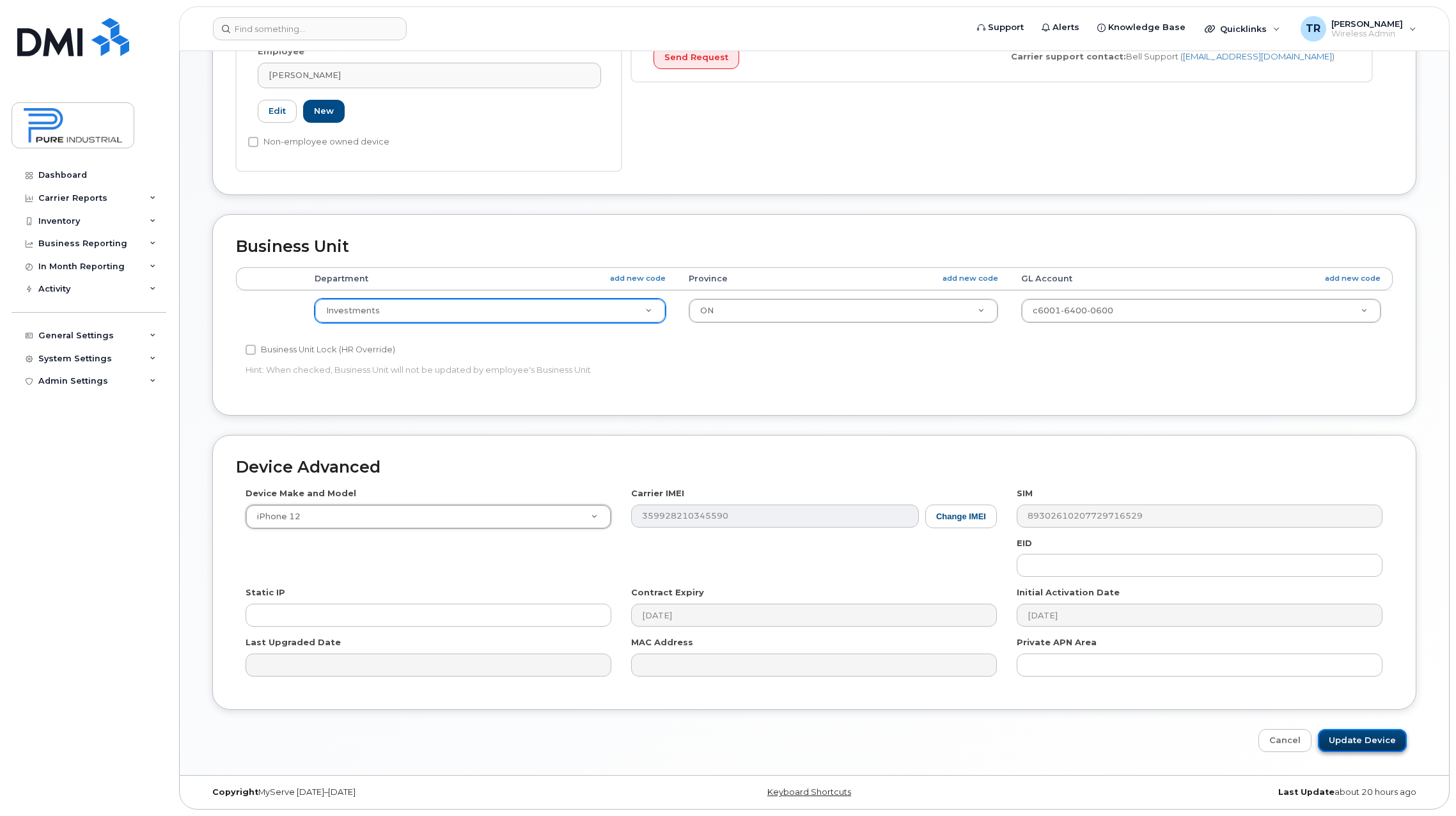
click at [1364, 747] on input "Update Device" at bounding box center [1362, 741] width 88 height 23
type input "Saving..."
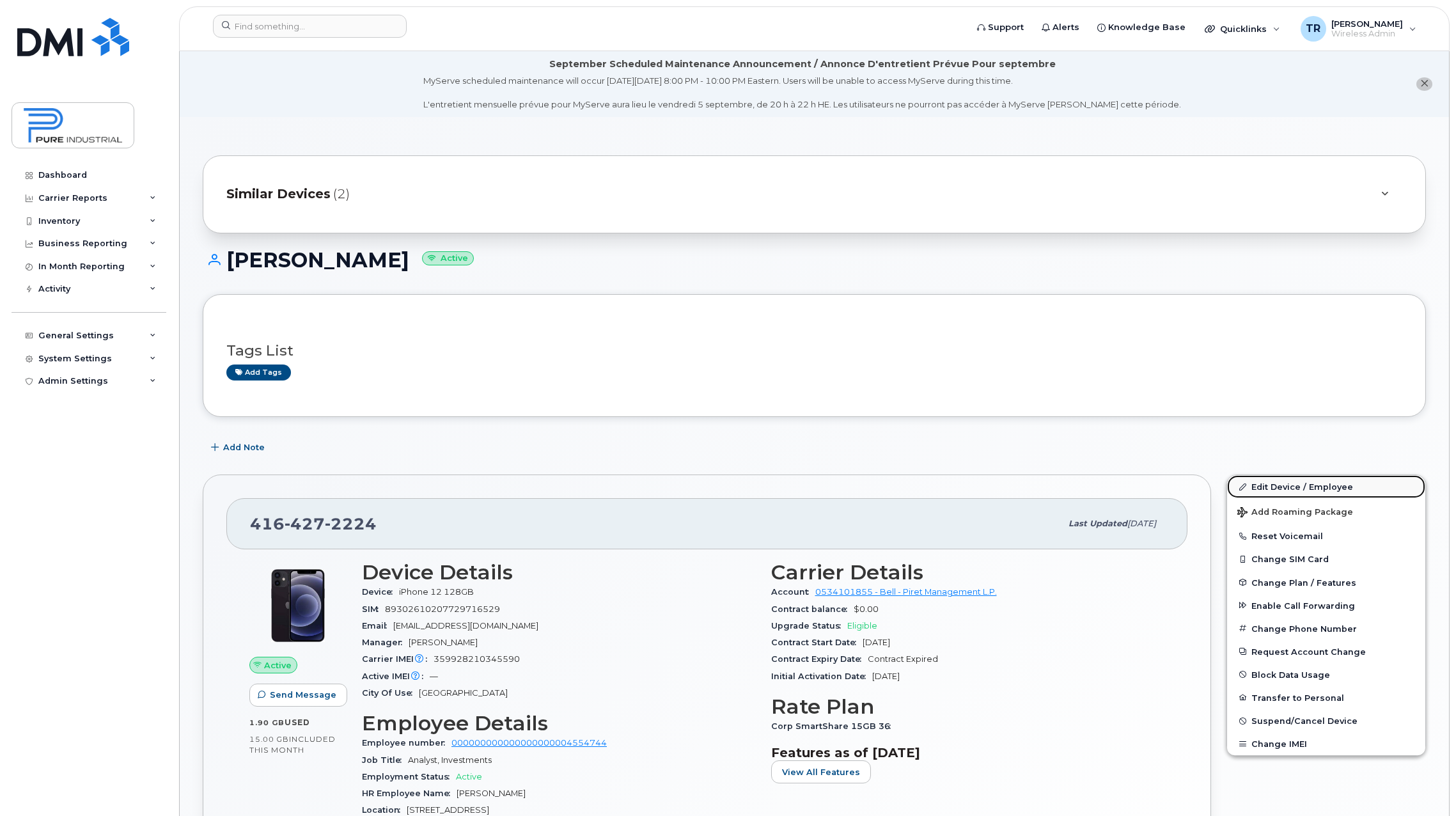
click at [1316, 483] on link "Edit Device / Employee" at bounding box center [1327, 487] width 199 height 23
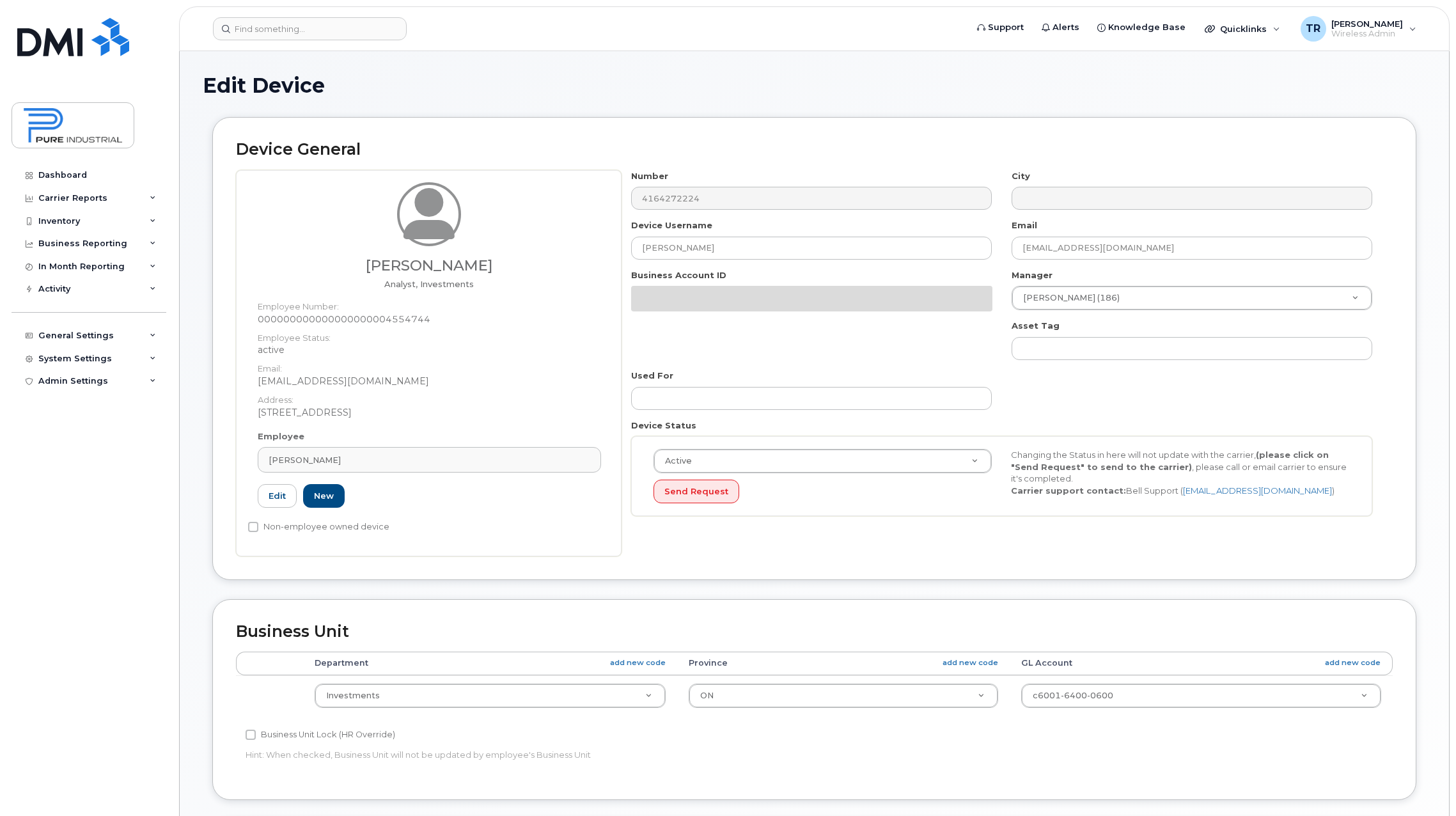
select select "5773517"
select select "5773507"
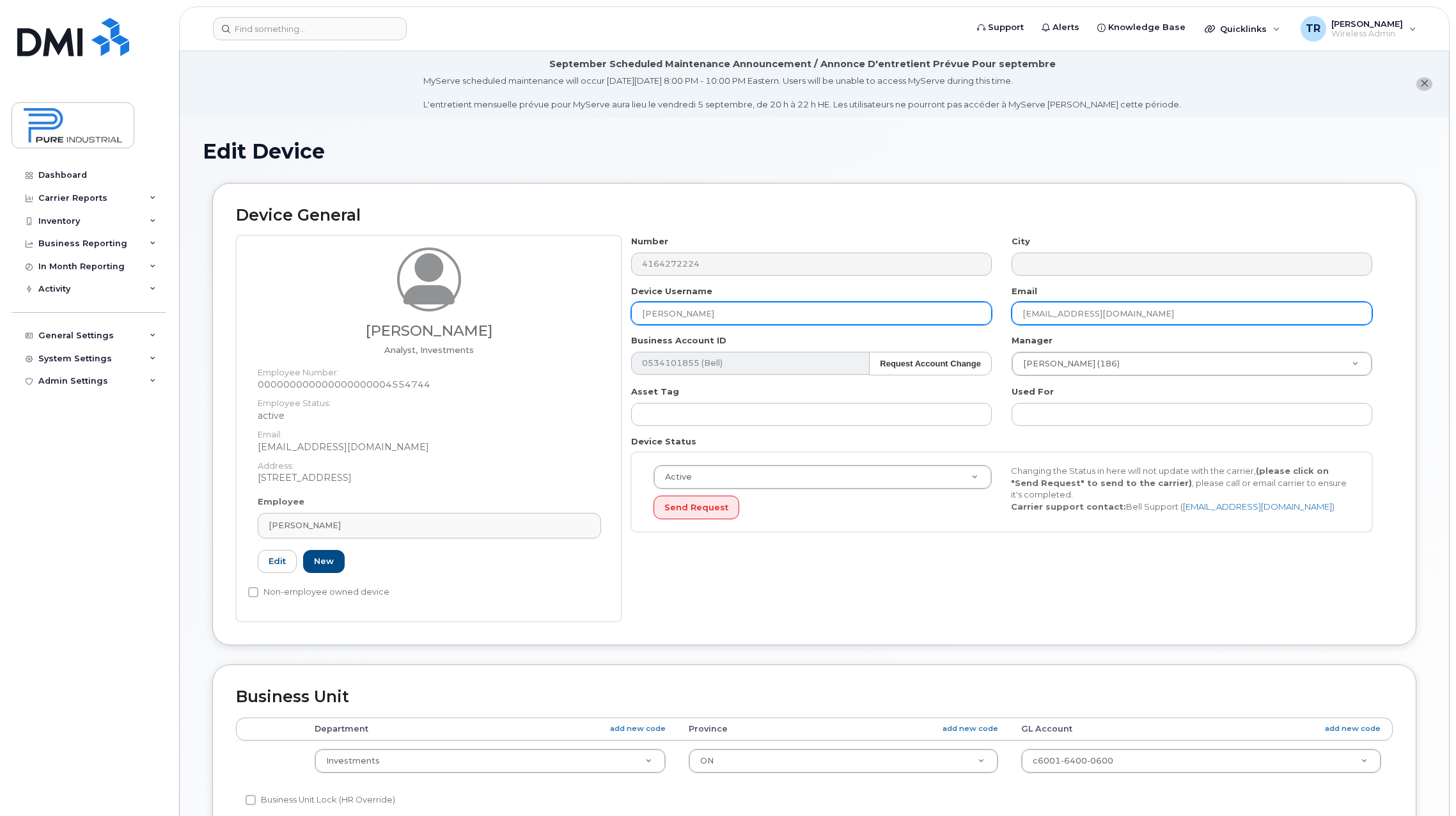
drag, startPoint x: 1123, startPoint y: 320, endPoint x: 942, endPoint y: 320, distance: 181.0
click at [942, 320] on div "Number 4164272224 City Device Username [PERSON_NAME] Email [EMAIL_ADDRESS][DOMA…" at bounding box center [1002, 388] width 761 height 306
paste input "gyaltsan"
type input "[EMAIL_ADDRESS][DOMAIN_NAME]"
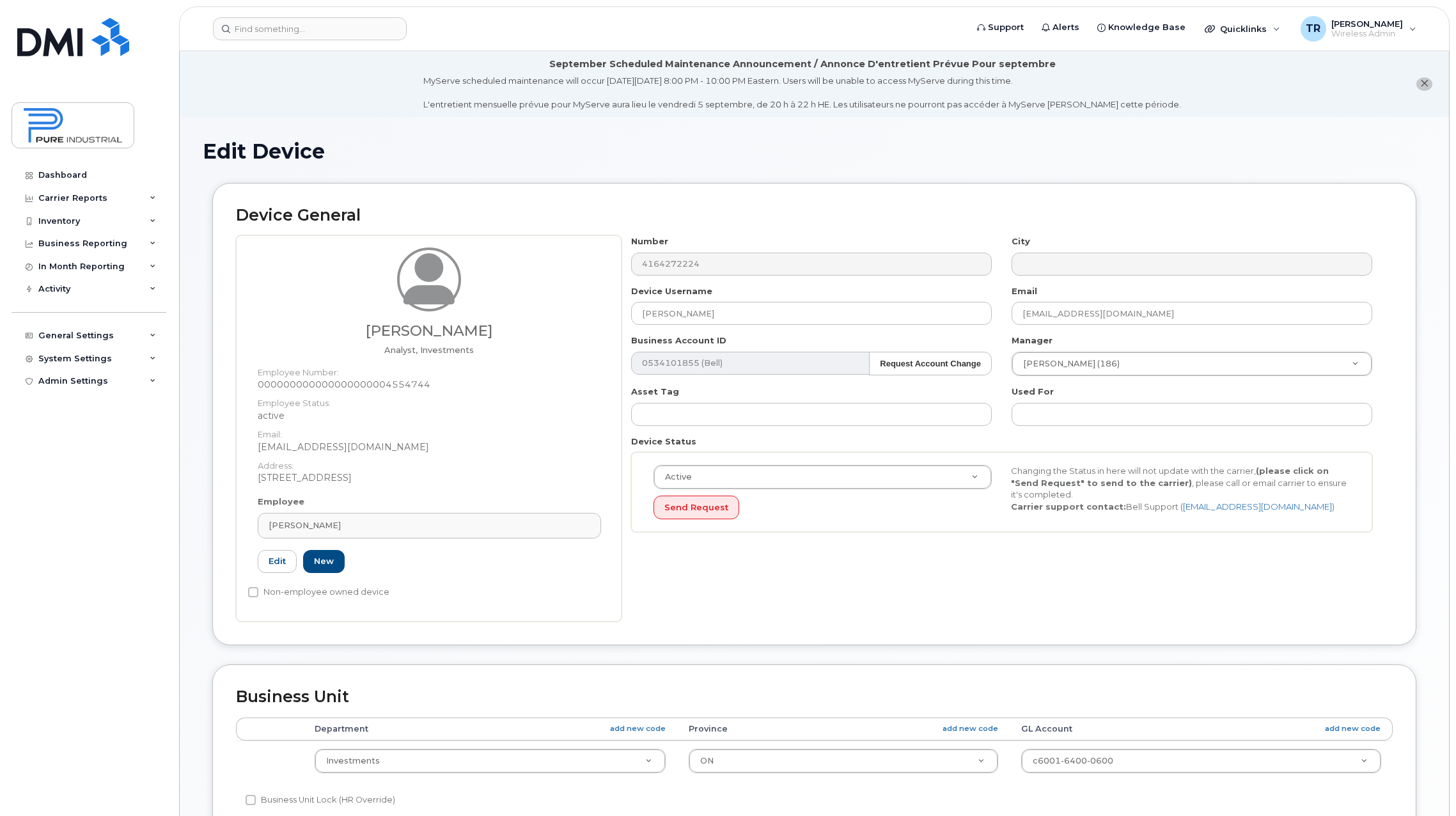
click at [1372, 578] on div "Number 4164272224 City Device Username [PERSON_NAME] Email [EMAIL_ADDRESS][DOMA…" at bounding box center [1007, 429] width 772 height 386
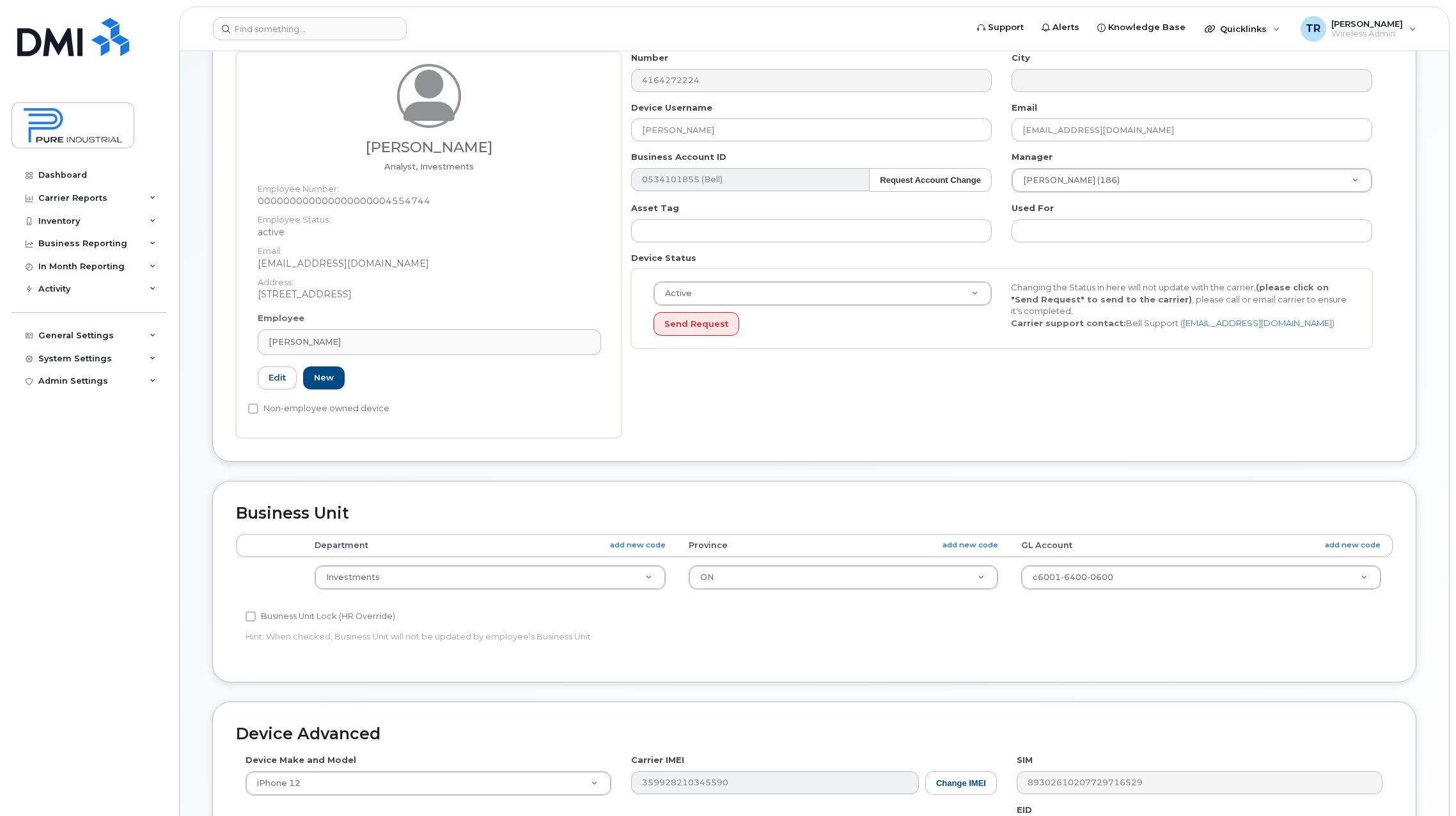
scroll to position [450, 0]
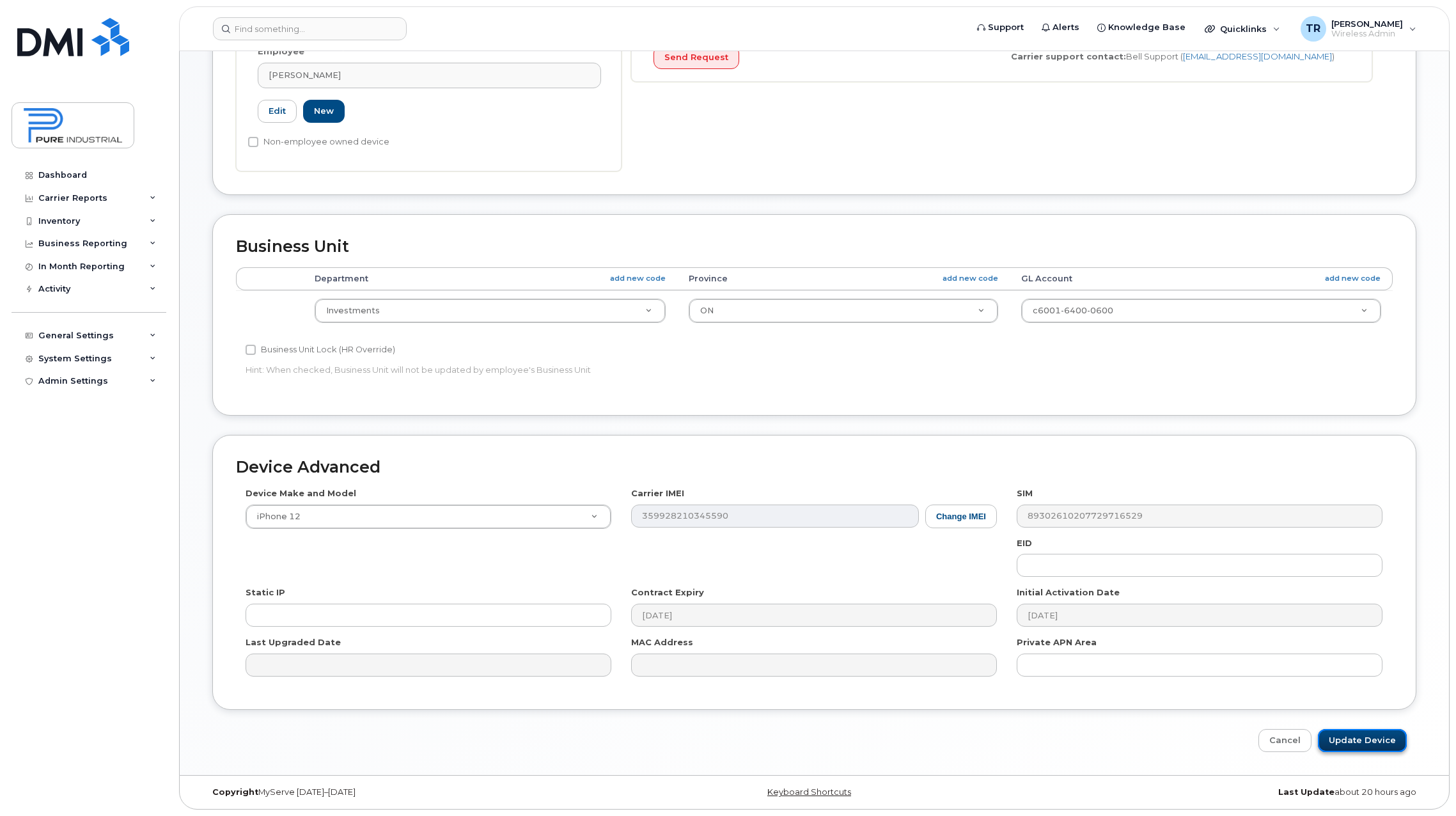
click at [1353, 740] on input "Update Device" at bounding box center [1362, 741] width 88 height 23
type input "Saving..."
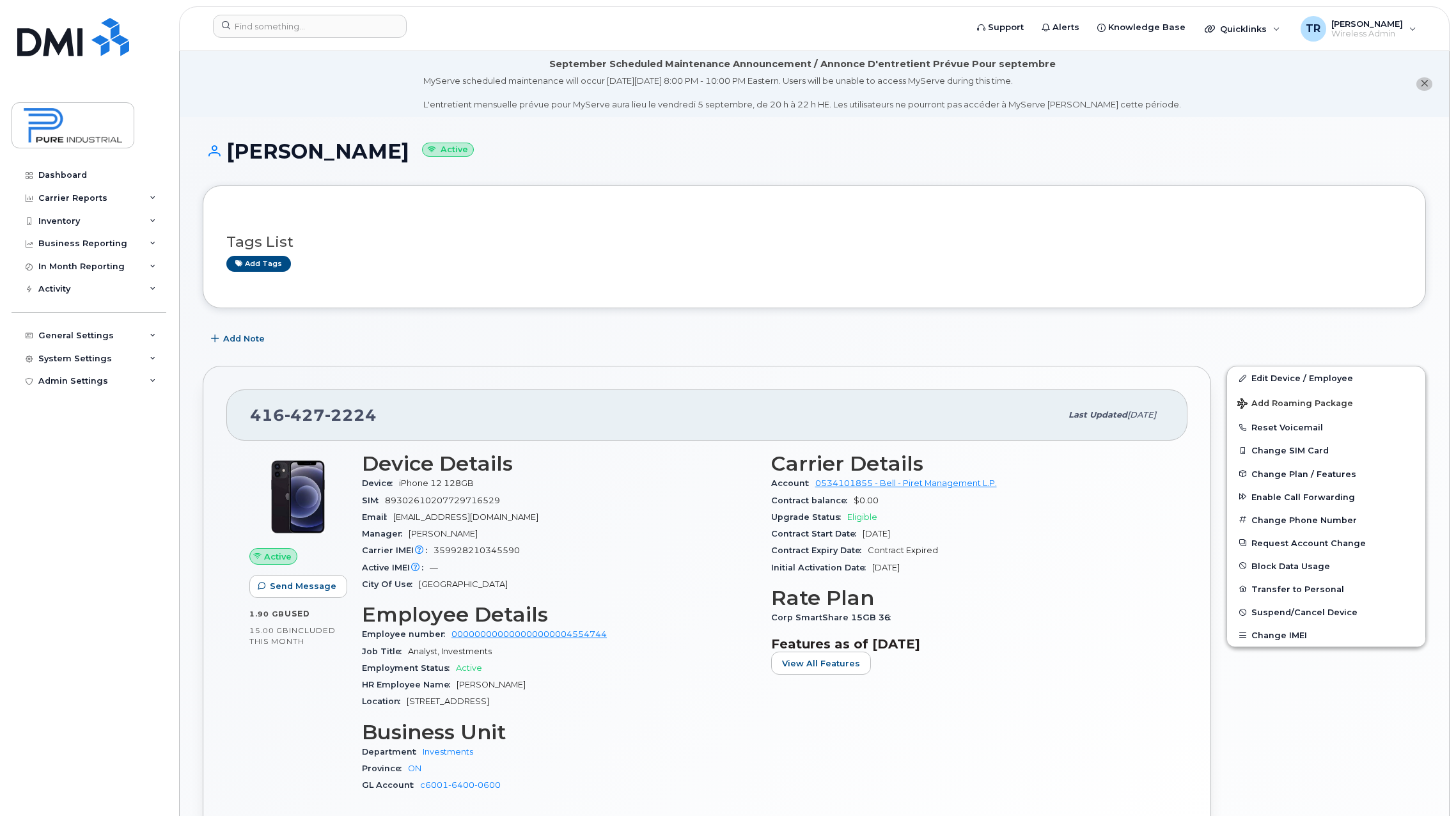
click at [1296, 710] on div "Edit Device / Employee Add Roaming Package Reset Voicemail Change SIM Card Chan…" at bounding box center [1327, 626] width 215 height 535
click at [1422, 84] on icon "close notification" at bounding box center [1424, 83] width 8 height 8
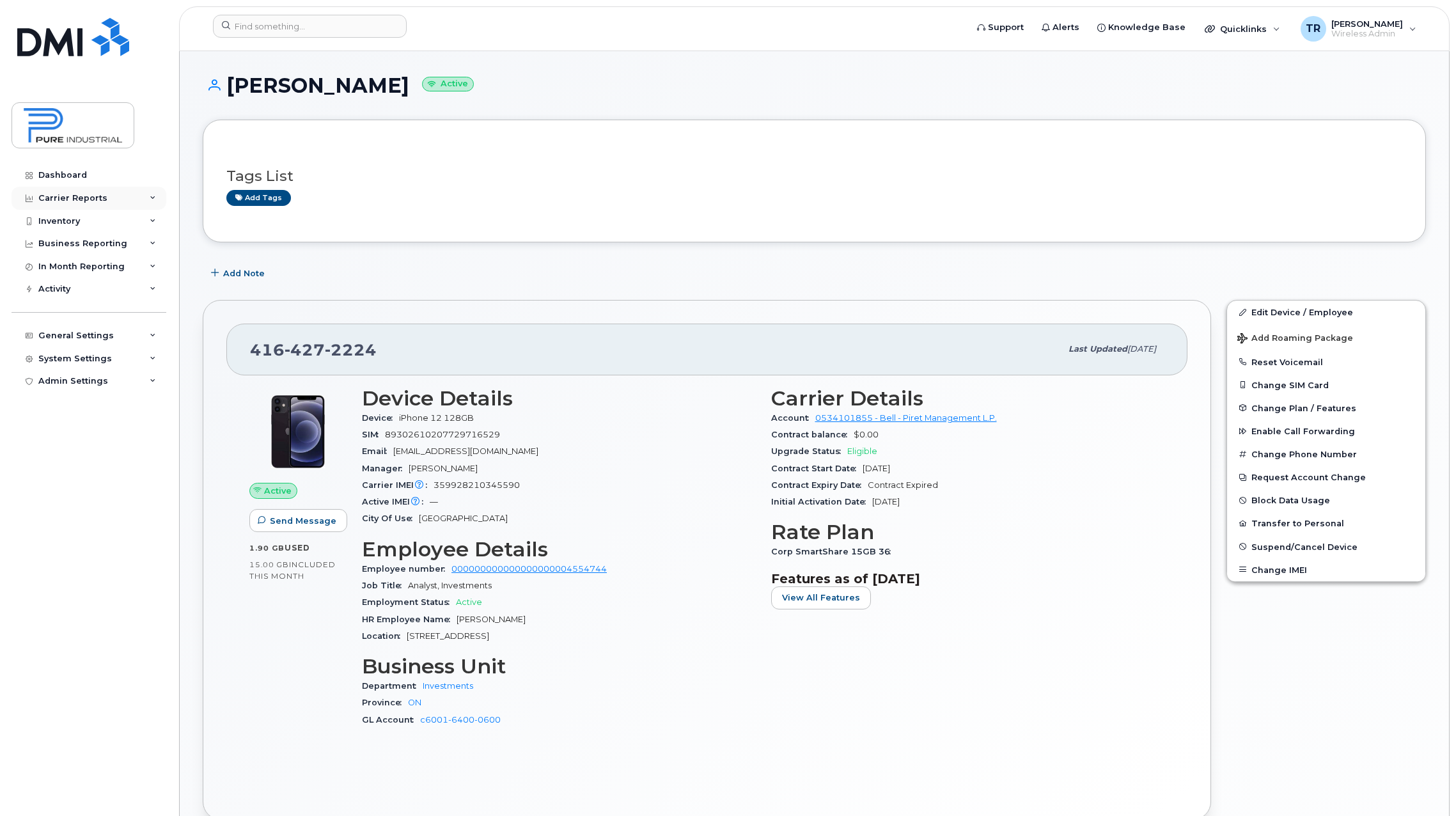
click at [87, 197] on div "Carrier Reports" at bounding box center [73, 198] width 70 height 10
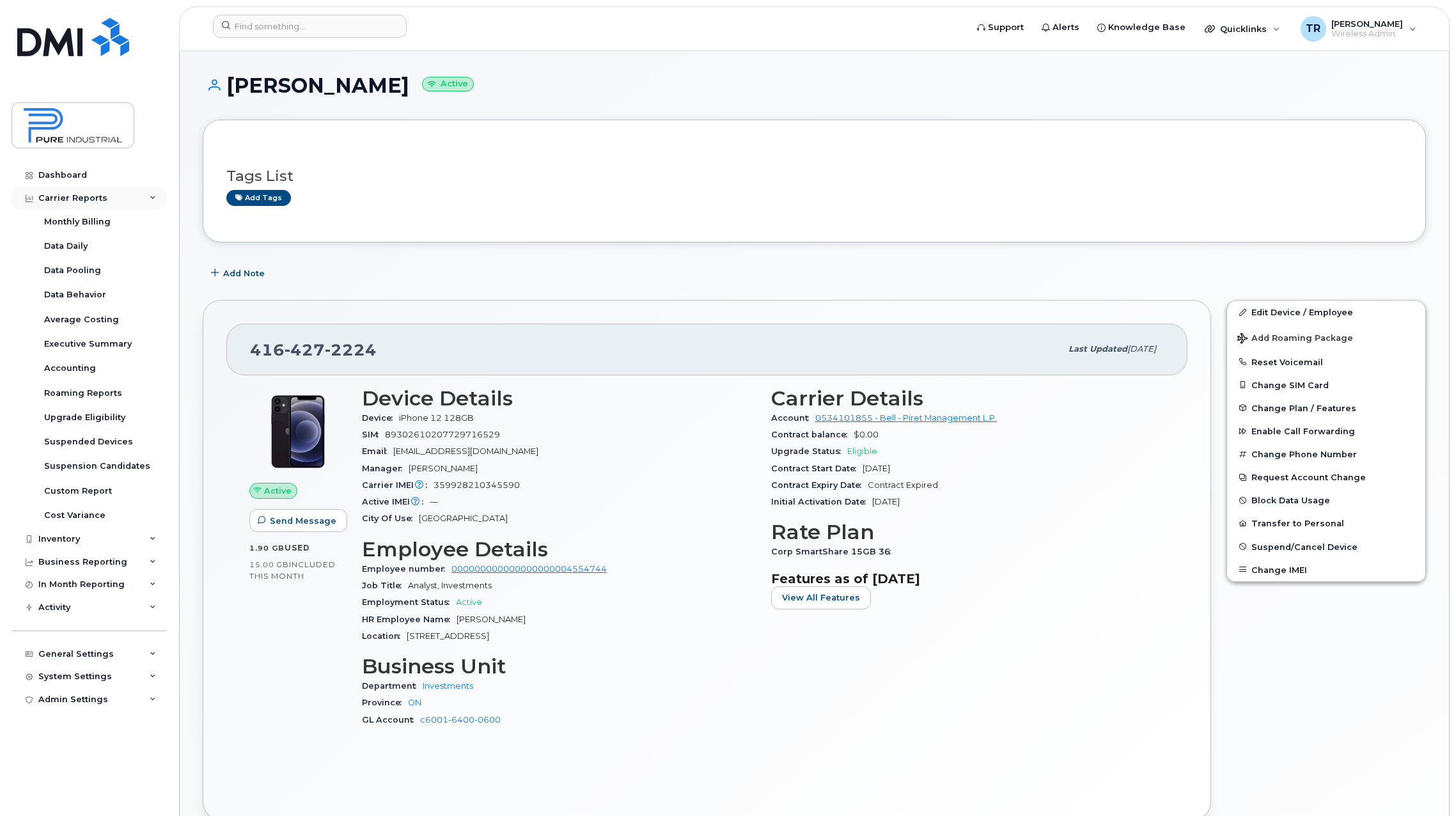
click at [100, 197] on div "Carrier Reports" at bounding box center [73, 198] width 70 height 10
